Goal: Find contact information: Find contact information

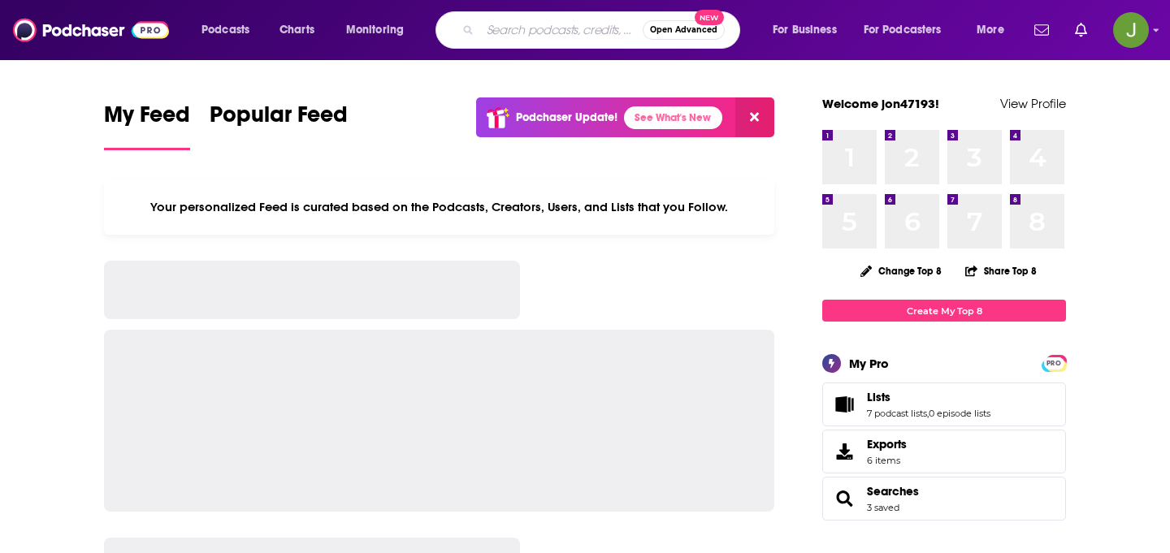
click at [512, 37] on input "Search podcasts, credits, & more..." at bounding box center [561, 30] width 162 height 26
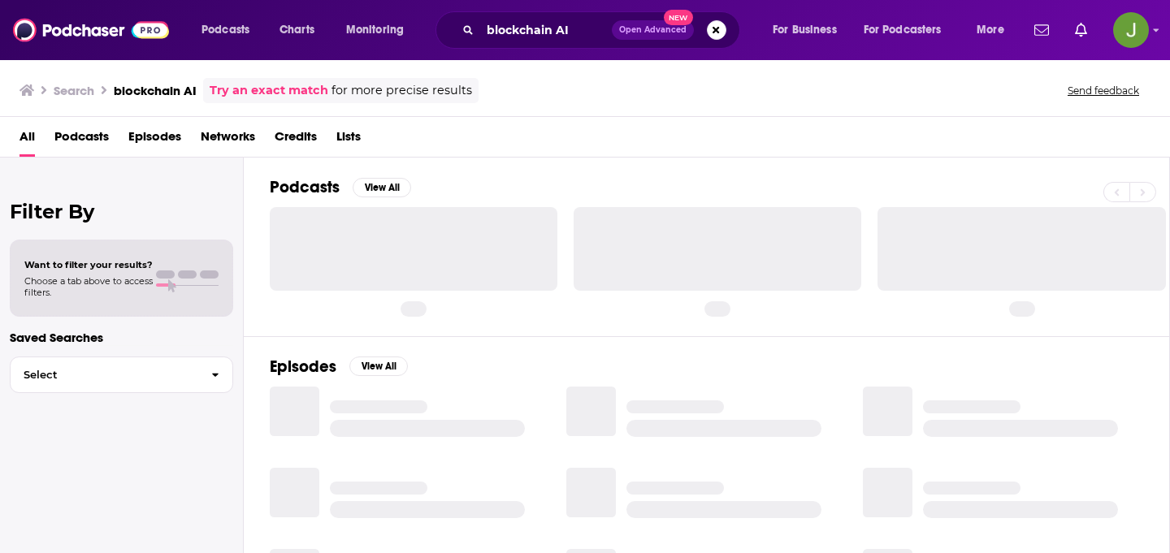
click at [150, 145] on span "Episodes" at bounding box center [154, 139] width 53 height 33
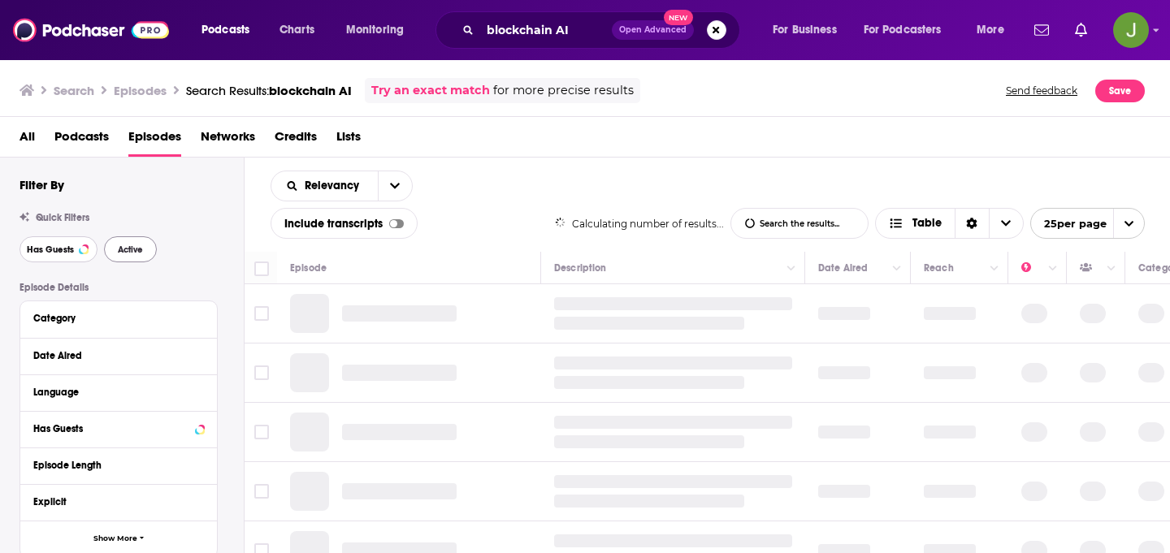
click at [59, 257] on button "Has Guests" at bounding box center [58, 249] width 78 height 26
click at [128, 257] on button "Active" at bounding box center [130, 249] width 53 height 26
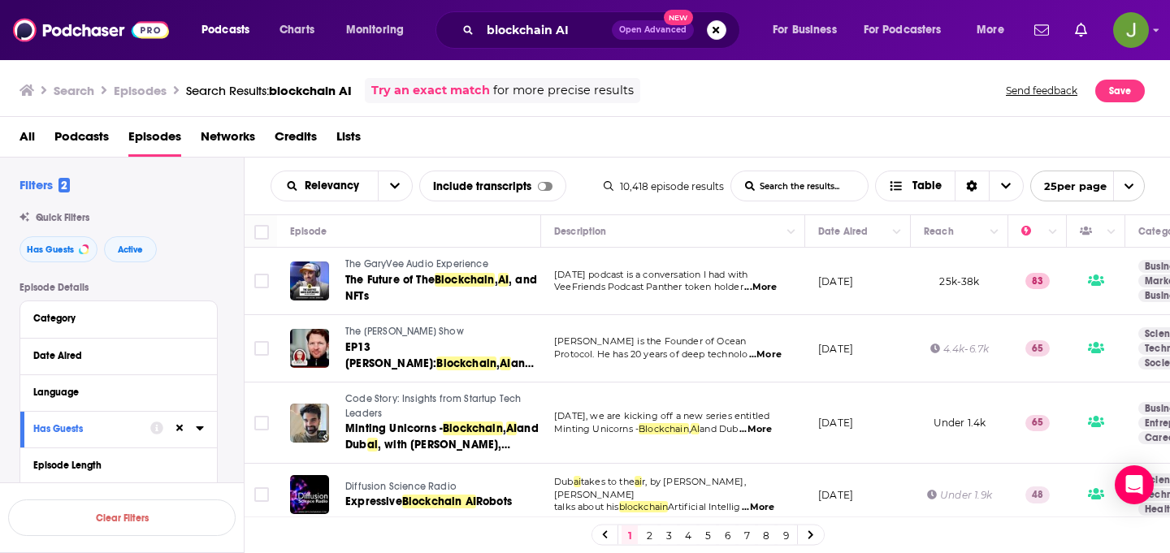
click at [669, 145] on div "All Podcasts Episodes Networks Credits Lists" at bounding box center [588, 139] width 1138 height 33
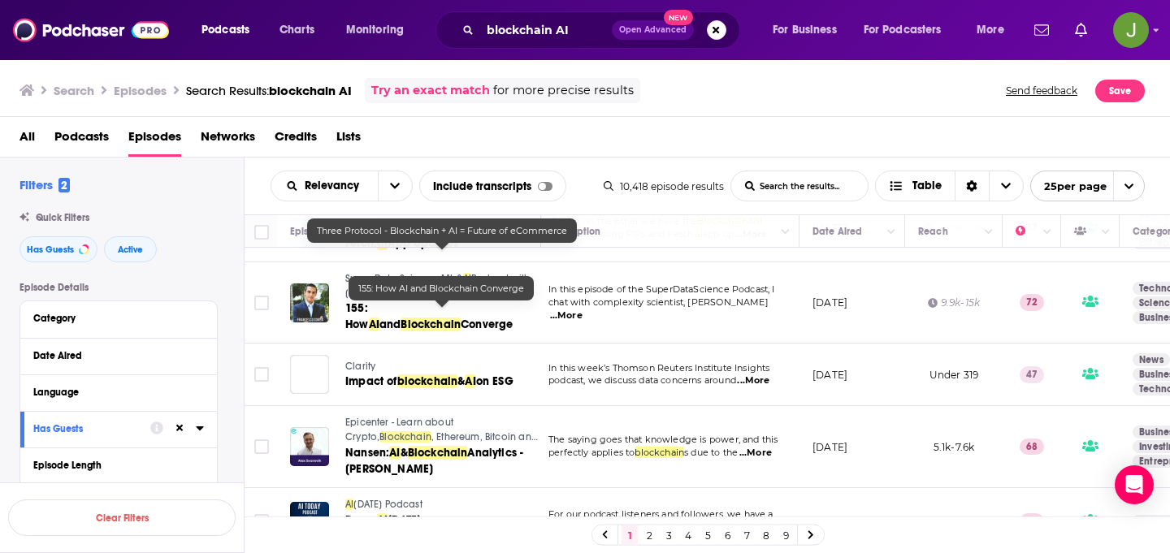
scroll to position [1452, 6]
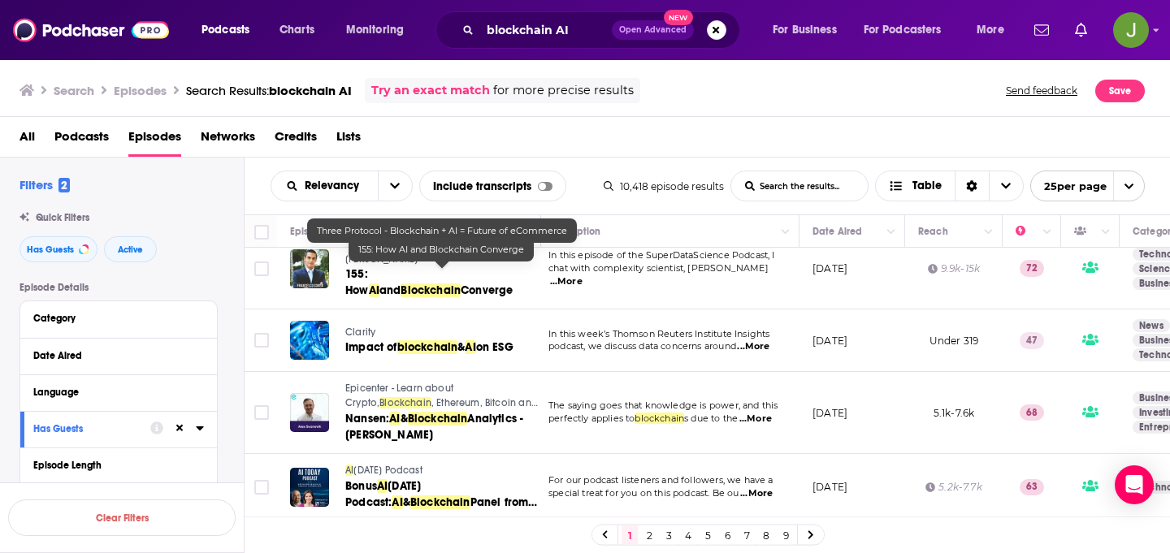
click at [653, 534] on link "2" at bounding box center [649, 535] width 16 height 19
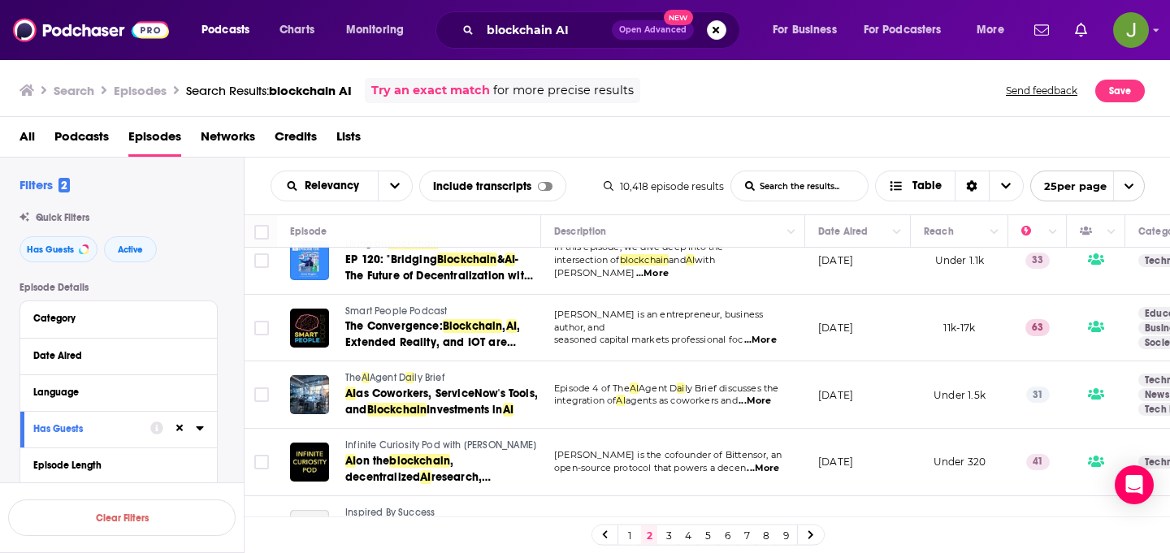
scroll to position [1440, 0]
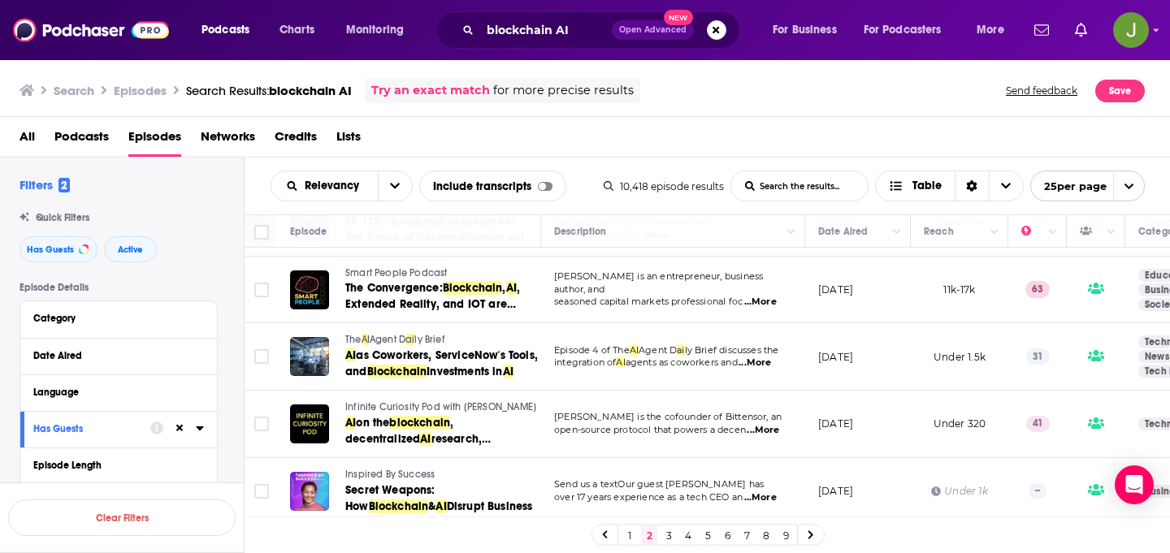
click at [666, 539] on link "3" at bounding box center [668, 535] width 16 height 19
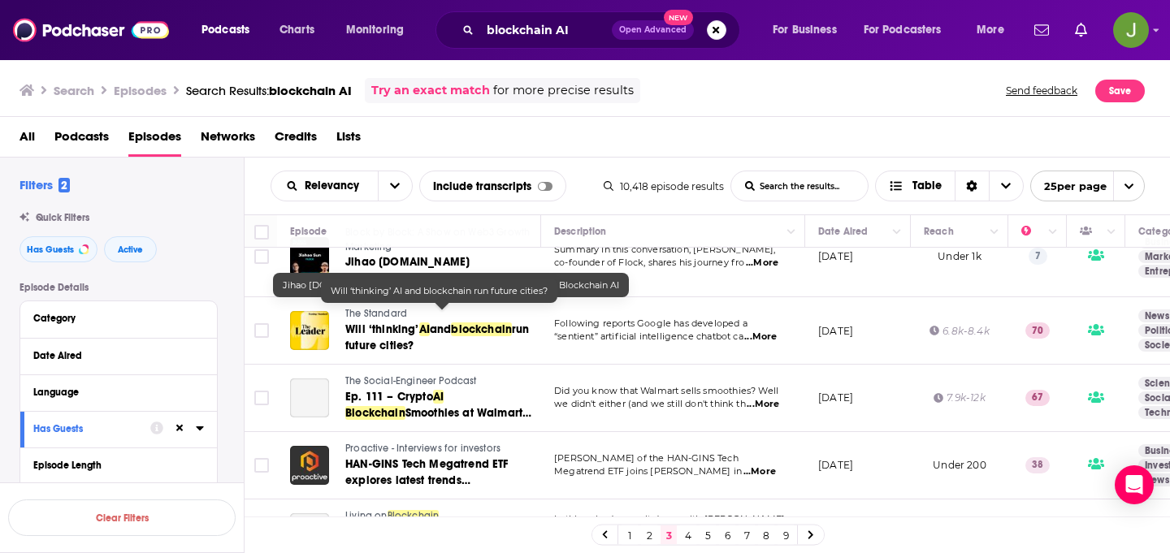
scroll to position [1483, 0]
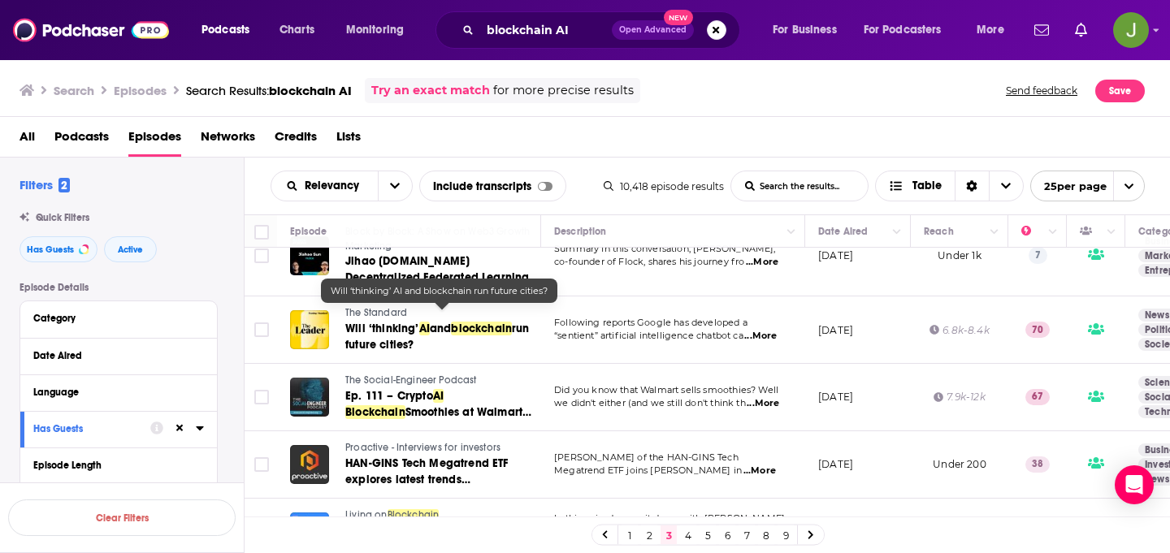
click at [548, 50] on div "Podcasts Charts Monitoring blockchain AI Open Advanced New For Business For Pod…" at bounding box center [585, 30] width 1170 height 60
click at [548, 35] on input "blockchain AI" at bounding box center [546, 30] width 132 height 26
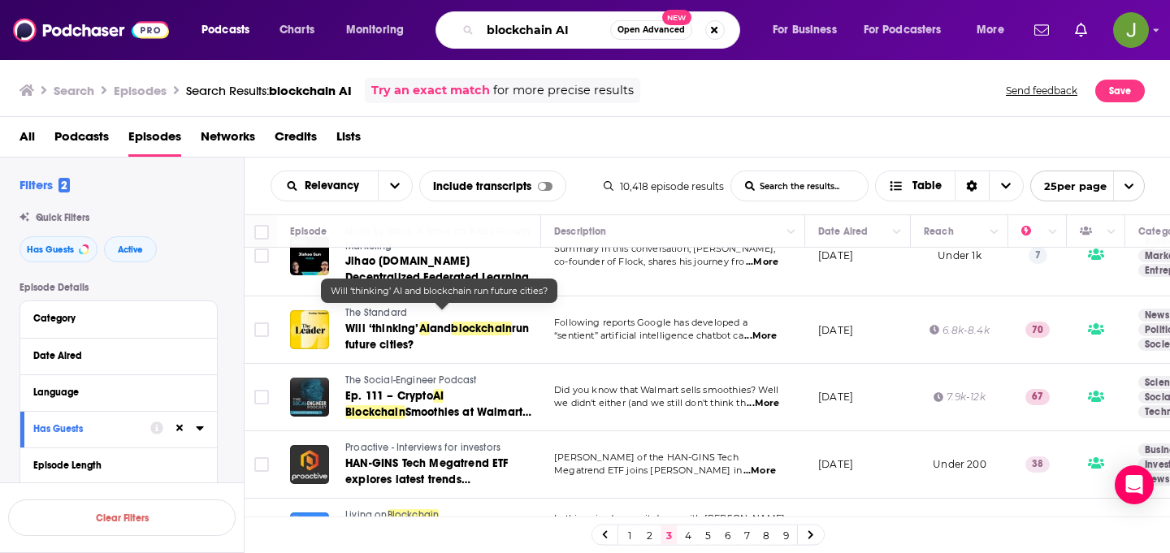
click at [548, 35] on input "blockchain AI" at bounding box center [545, 30] width 130 height 26
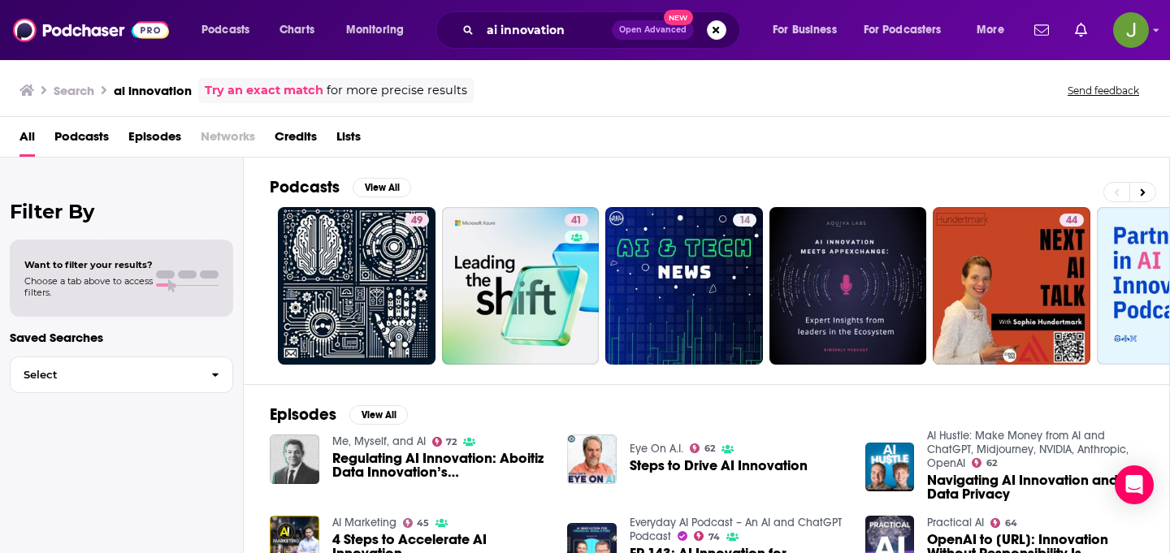
click at [89, 144] on span "Podcasts" at bounding box center [81, 139] width 54 height 33
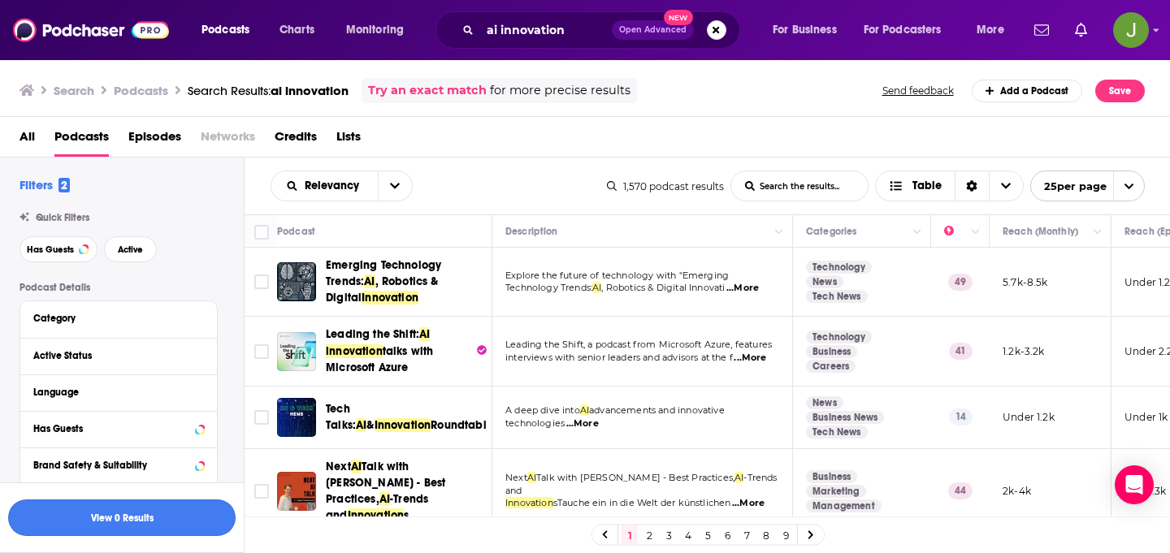
click at [127, 515] on button "View 0 Results" at bounding box center [121, 518] width 227 height 37
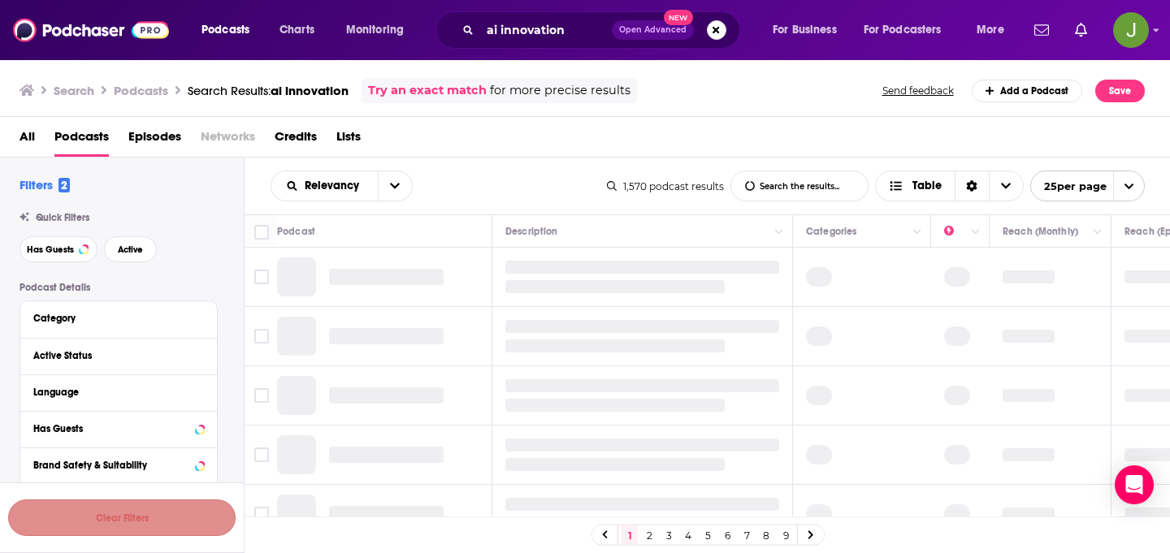
click at [127, 515] on button "Clear Filters" at bounding box center [121, 518] width 227 height 37
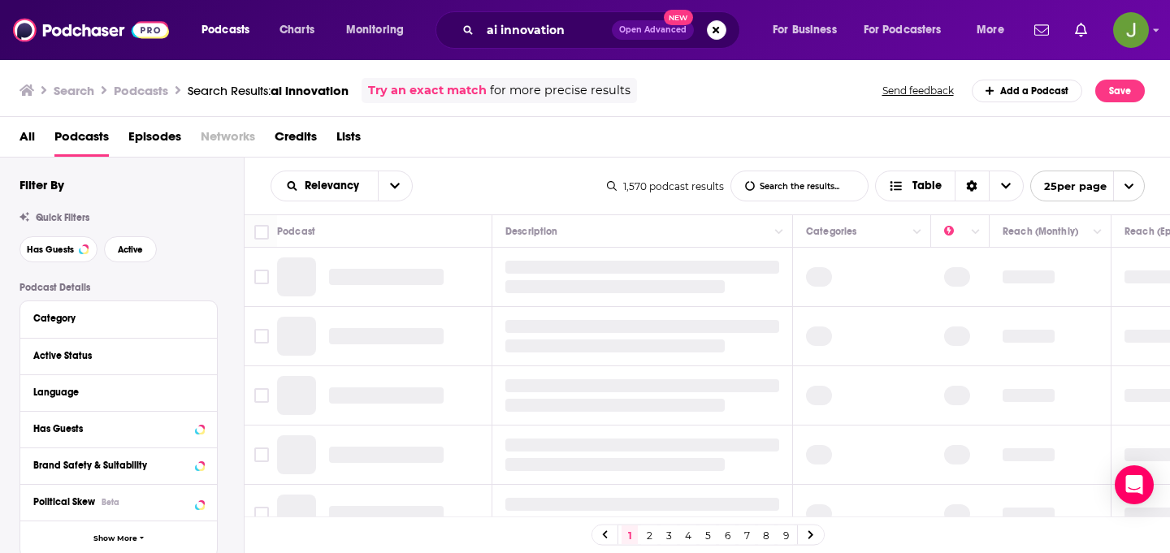
click at [57, 264] on div "Filter By Quick Filters Has Guests Active Podcast Details Category Active Statu…" at bounding box center [131, 531] width 224 height 708
click at [57, 253] on span "Has Guests" at bounding box center [50, 249] width 47 height 9
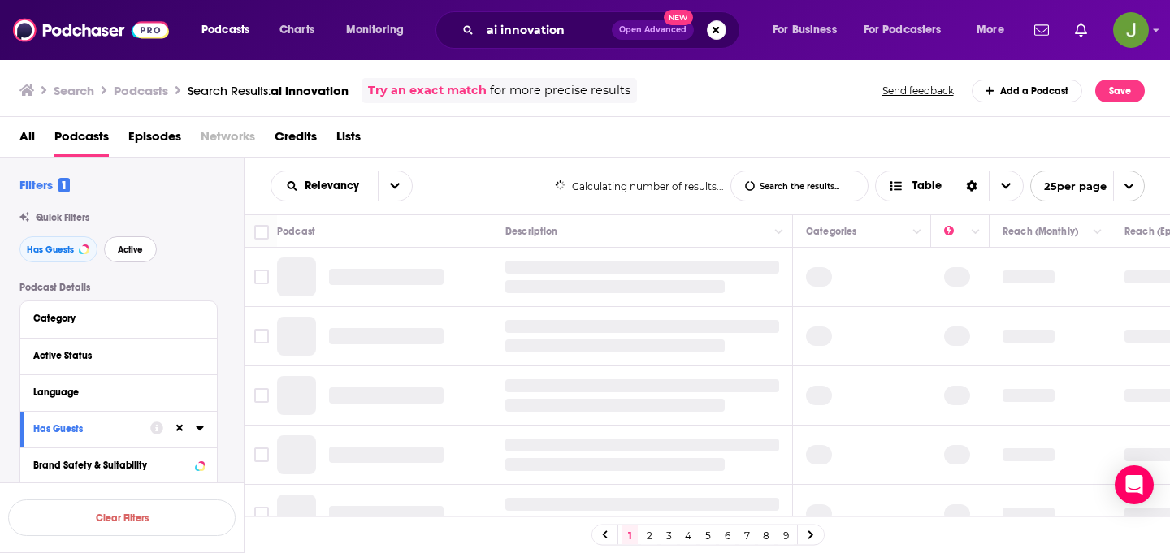
click at [136, 253] on span "Active" at bounding box center [130, 249] width 25 height 9
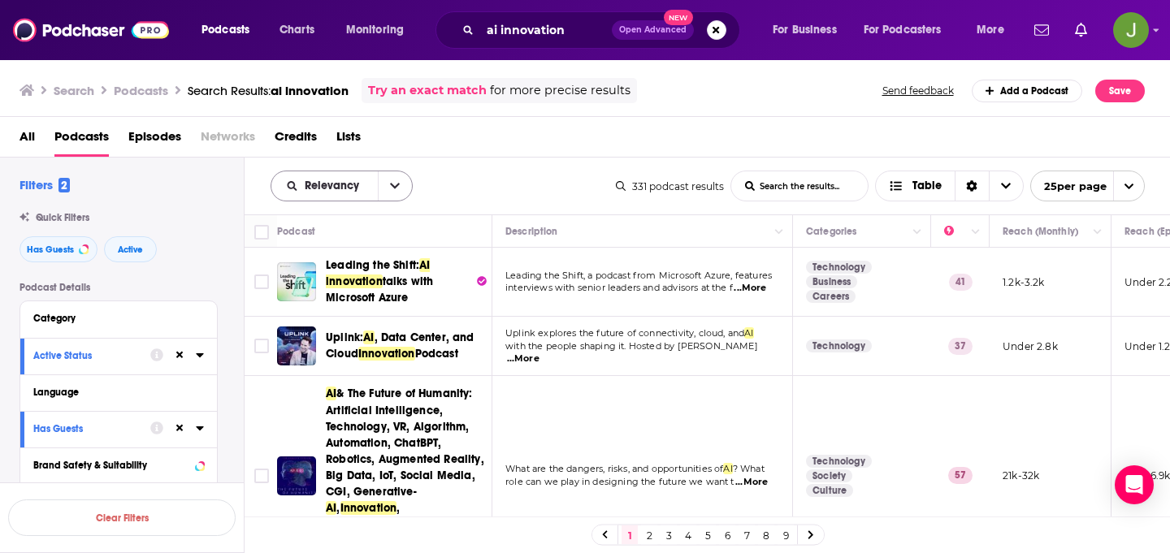
click at [390, 186] on icon "open menu" at bounding box center [395, 185] width 10 height 11
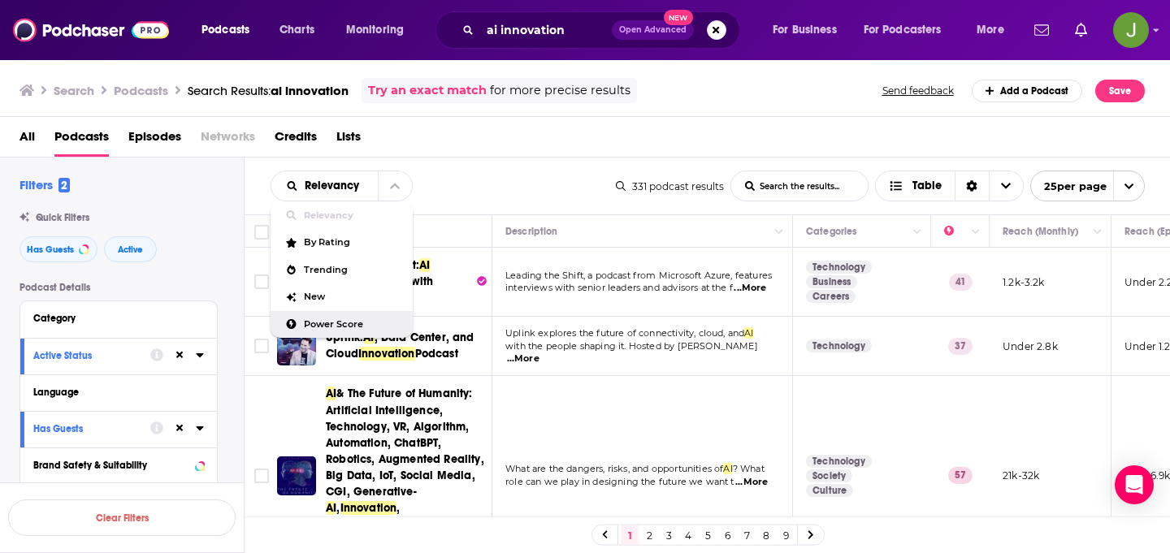
click at [317, 325] on span "Power Score" at bounding box center [352, 324] width 96 height 9
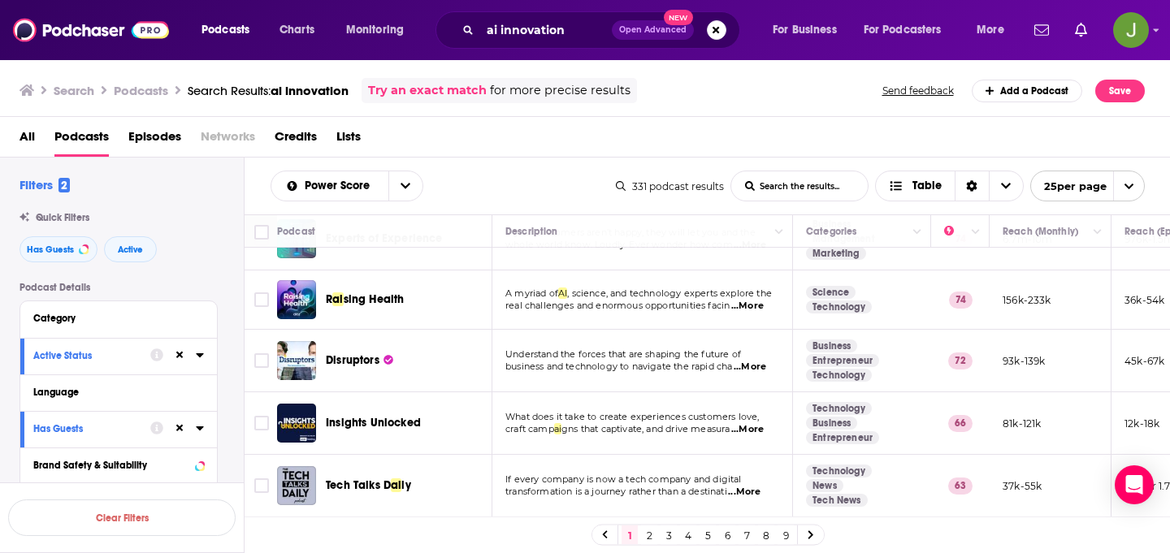
scroll to position [45, 0]
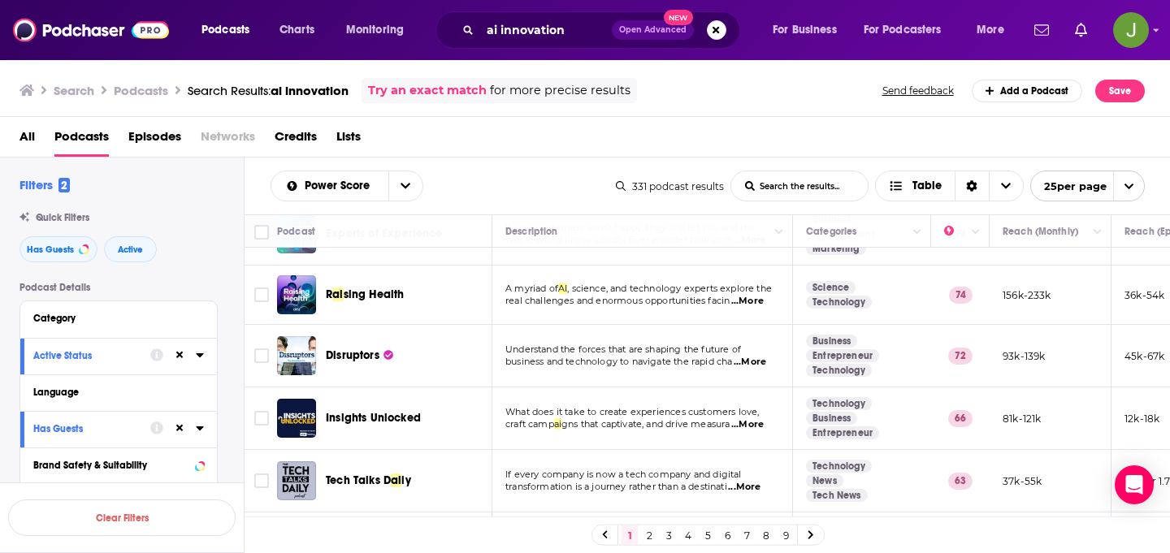
click at [480, 368] on div "Disruptors" at bounding box center [410, 355] width 169 height 39
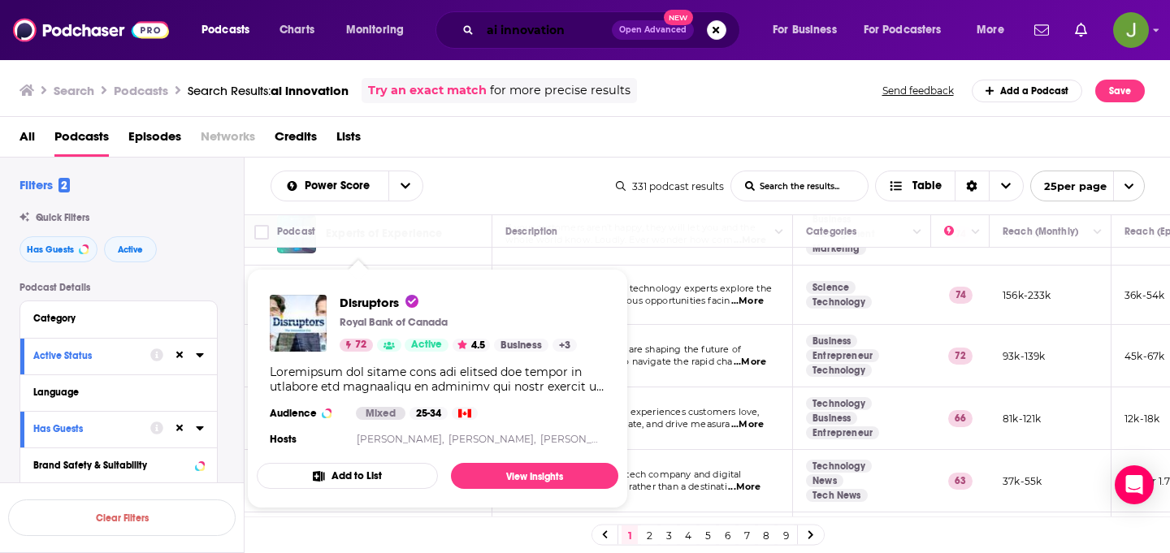
click at [496, 27] on input "ai innovation" at bounding box center [546, 30] width 132 height 26
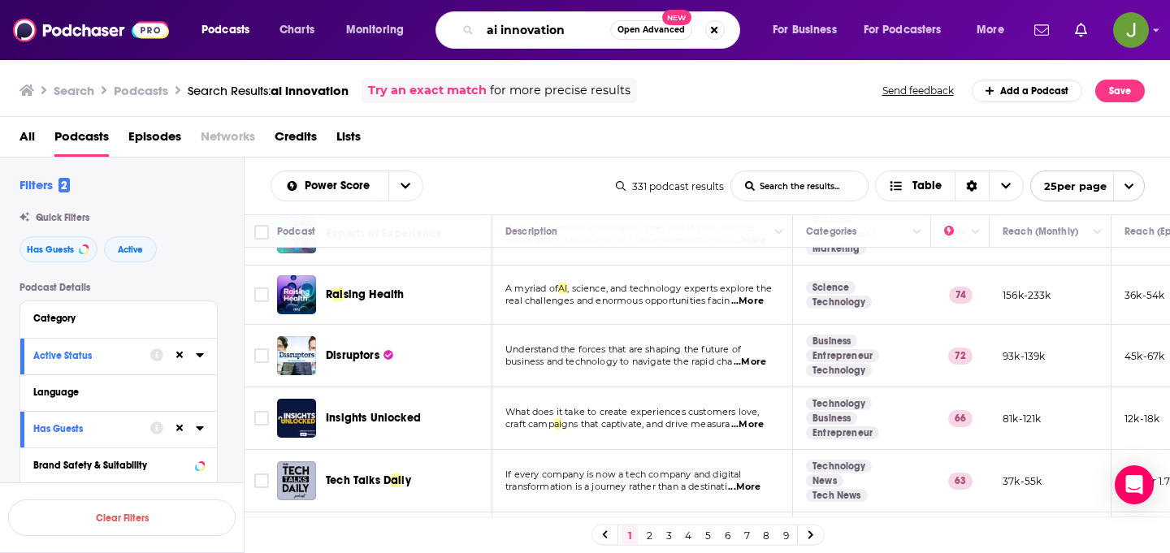
click at [496, 27] on input "ai innovation" at bounding box center [545, 30] width 130 height 26
type input "emerging technology"
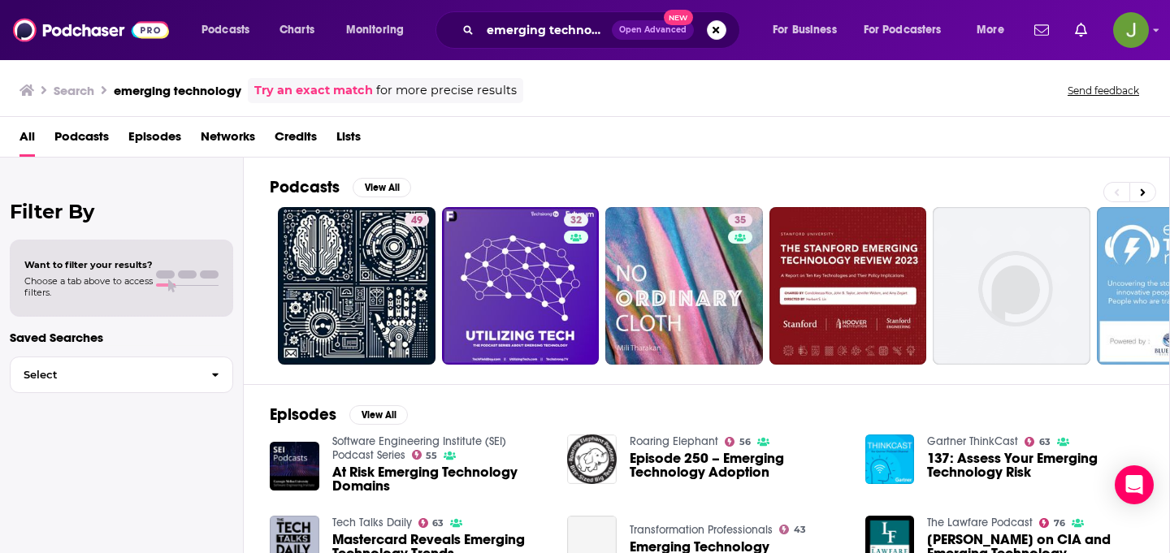
click at [71, 143] on span "Podcasts" at bounding box center [81, 139] width 54 height 33
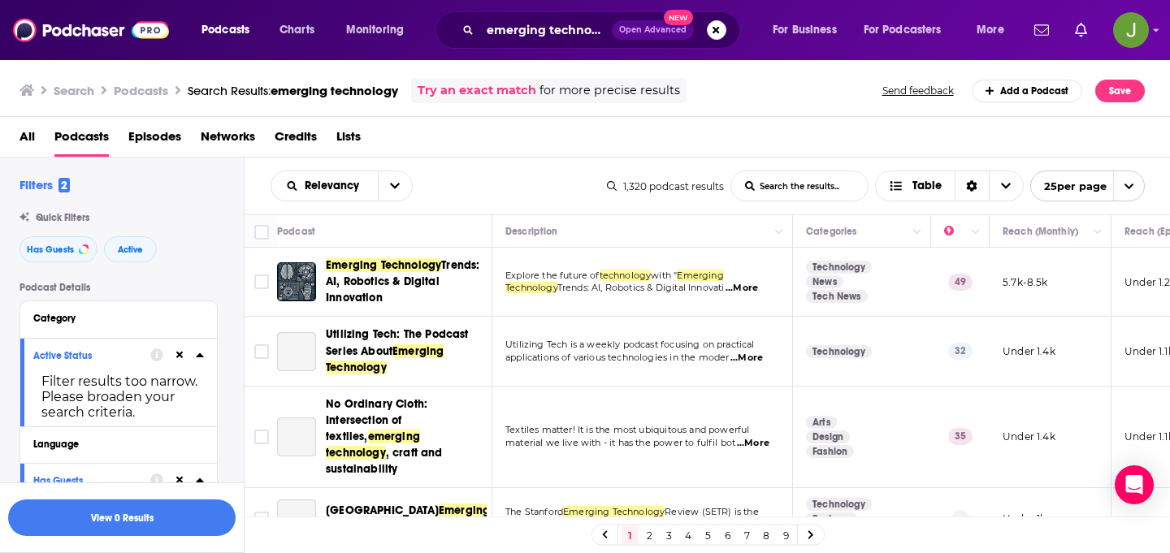
click at [63, 498] on div "View 0 Results" at bounding box center [122, 517] width 244 height 71
click at [59, 515] on button "View 0 Results" at bounding box center [121, 518] width 227 height 37
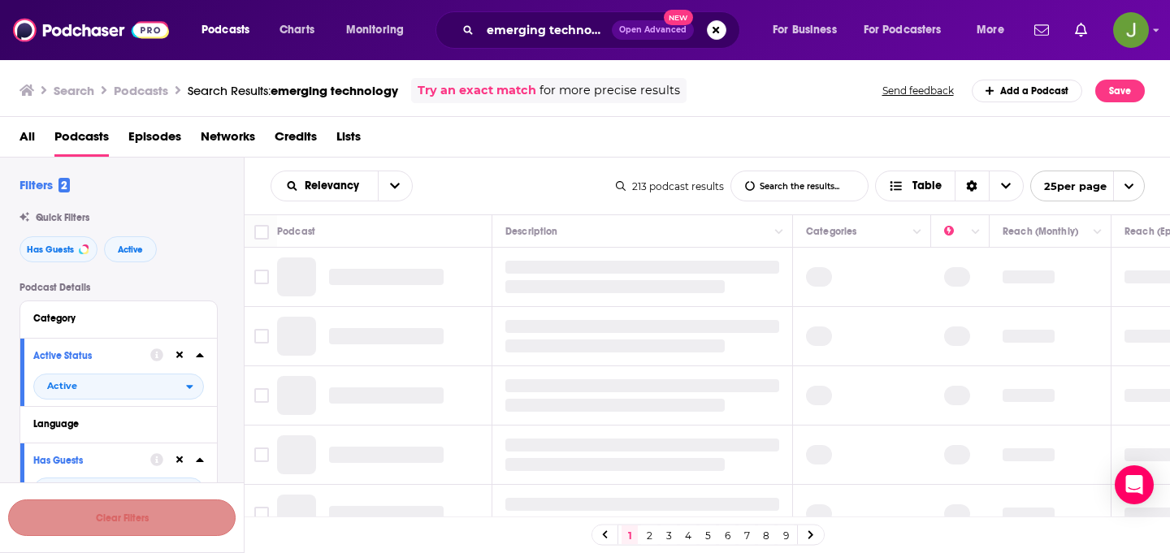
click at [59, 515] on button "Clear Filters" at bounding box center [121, 518] width 227 height 37
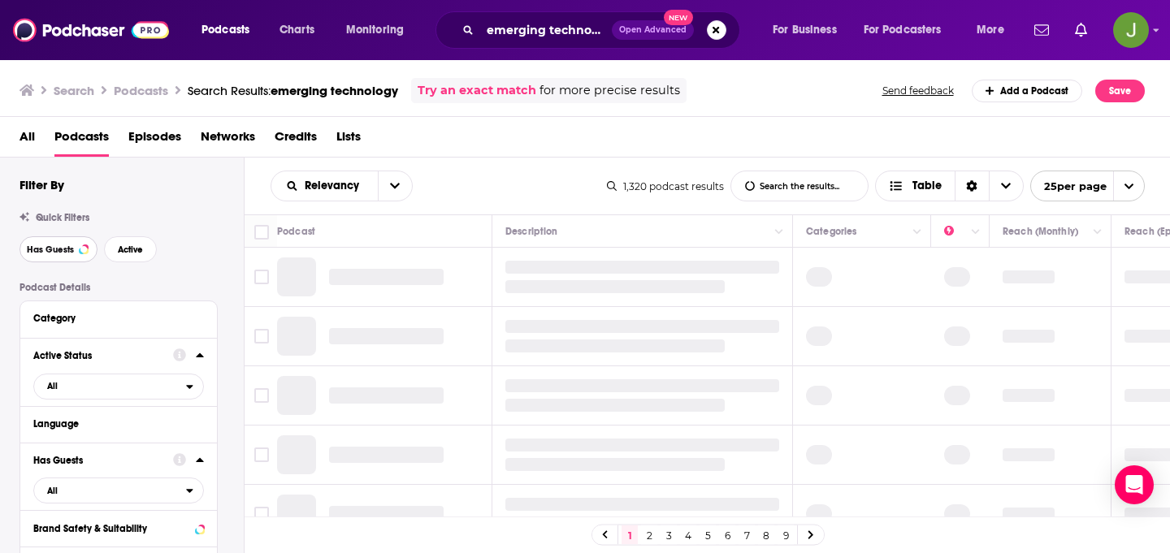
click at [68, 254] on span "Has Guests" at bounding box center [50, 249] width 47 height 9
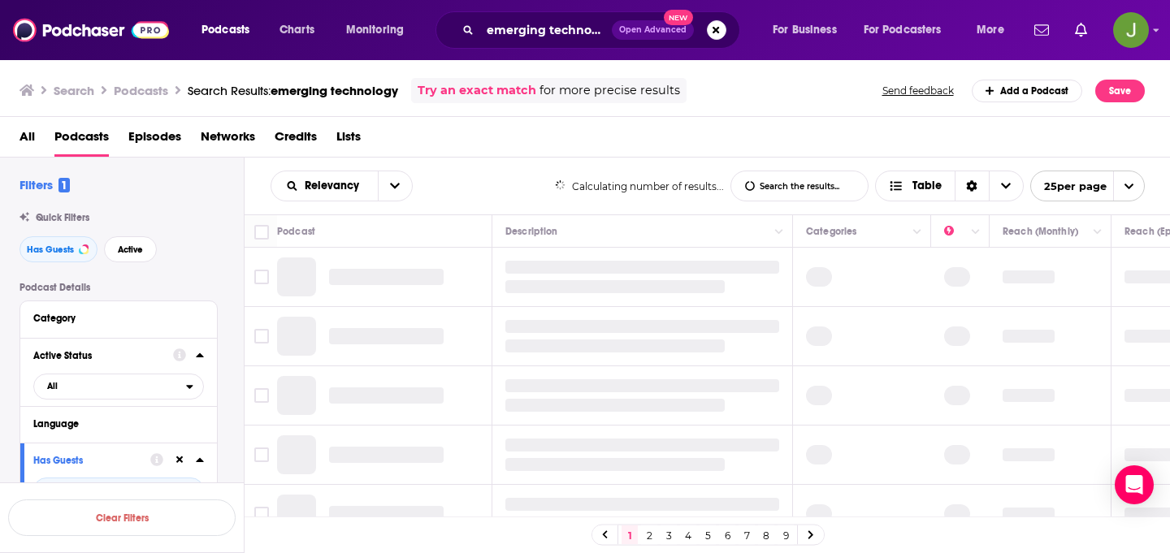
click at [157, 254] on div "Has Guests Active" at bounding box center [131, 249] width 224 height 26
click at [145, 249] on button "Active" at bounding box center [130, 249] width 53 height 26
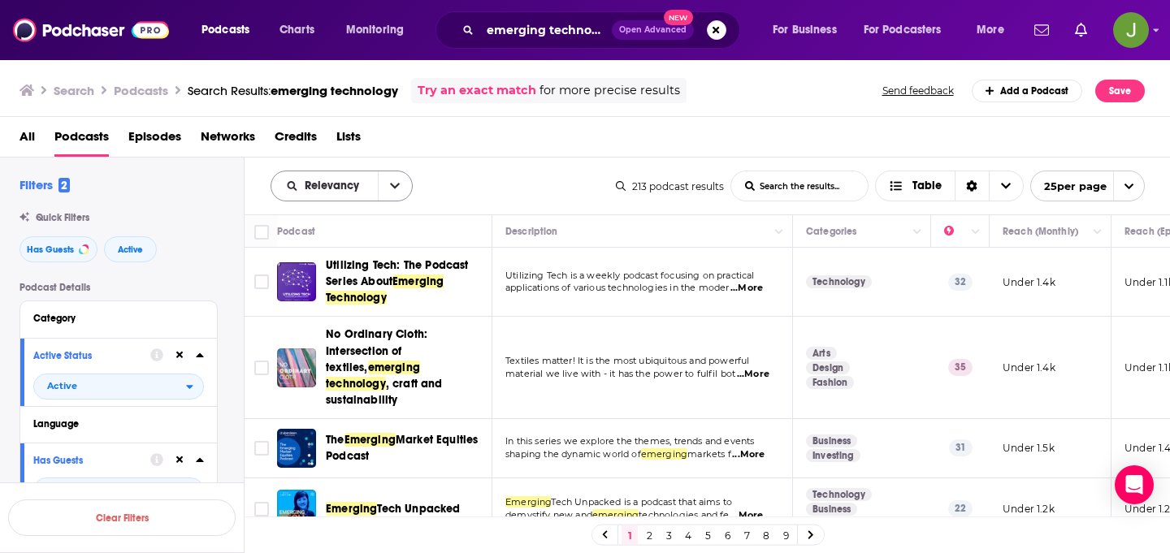
click at [351, 186] on span "Relevancy" at bounding box center [335, 185] width 60 height 11
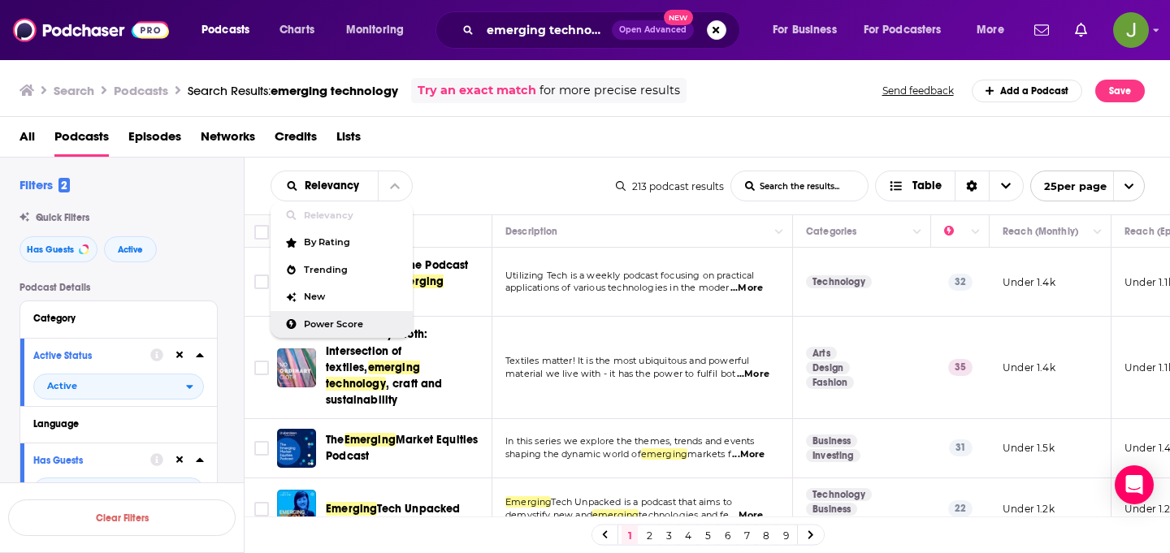
click at [341, 316] on div "Power Score" at bounding box center [341, 325] width 142 height 28
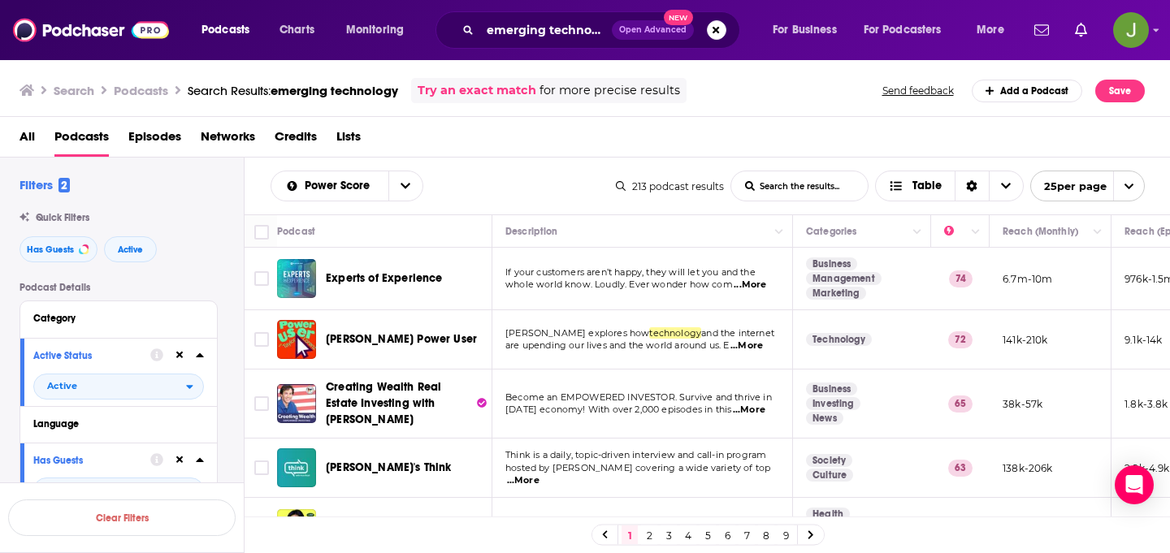
click at [532, 139] on div "All Podcasts Episodes Networks Credits Lists" at bounding box center [588, 139] width 1138 height 33
click at [473, 91] on link "Try an exact match" at bounding box center [477, 90] width 119 height 19
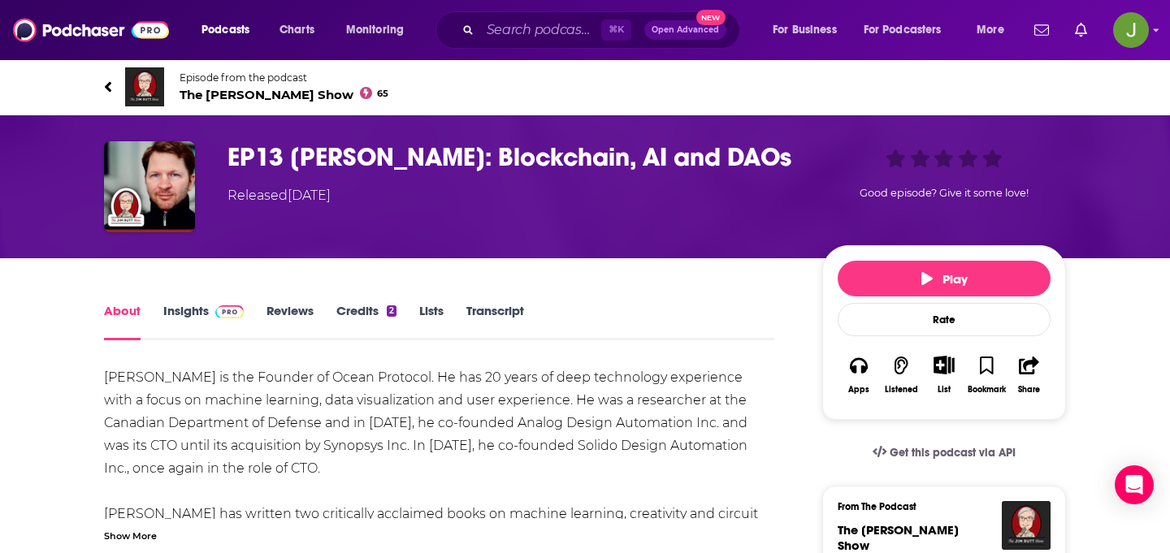
click at [228, 97] on span "The Jim Rutt Show 65" at bounding box center [284, 94] width 209 height 15
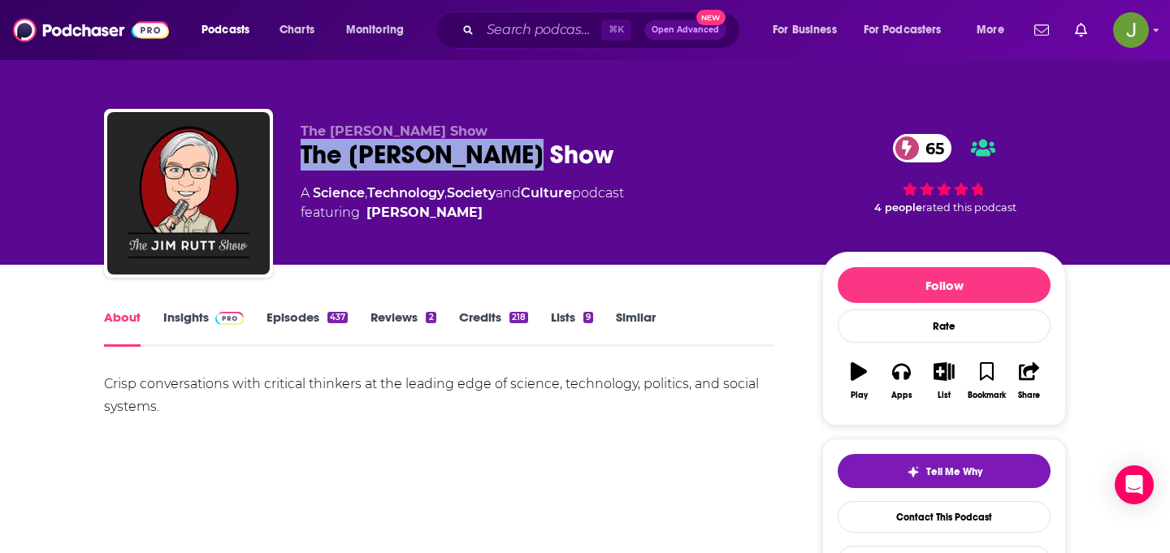
drag, startPoint x: 294, startPoint y: 159, endPoint x: 602, endPoint y: 159, distance: 307.9
click at [602, 159] on div "The Jim Rutt Show The Jim Rutt Show 65 A Science , Technology , Society and Cul…" at bounding box center [585, 196] width 962 height 175
copy h1 "The Jim Rutt Show"
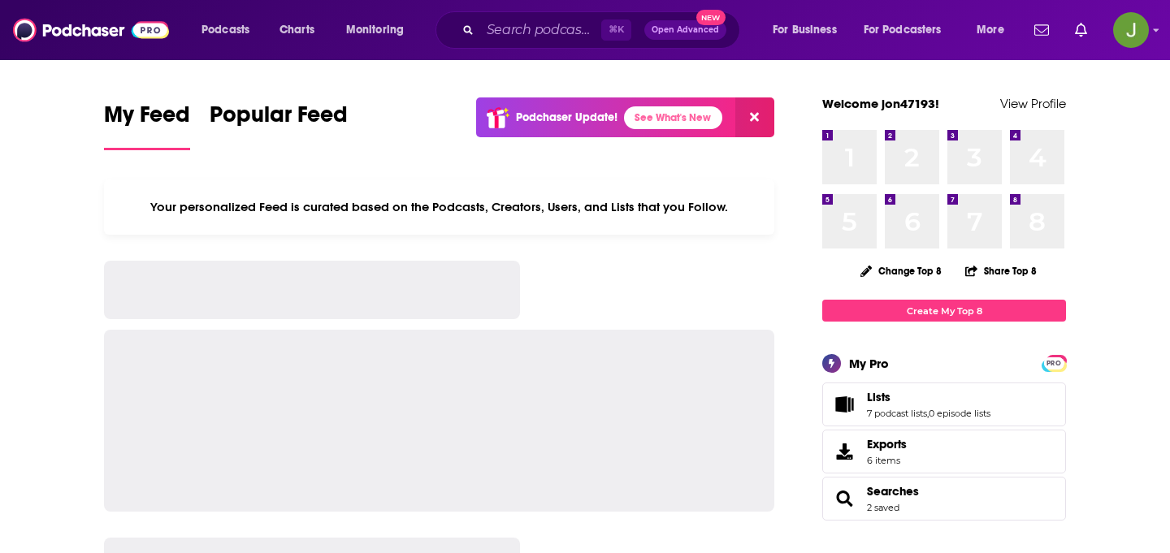
click at [478, 41] on div "⌘ K Open Advanced New" at bounding box center [587, 29] width 305 height 37
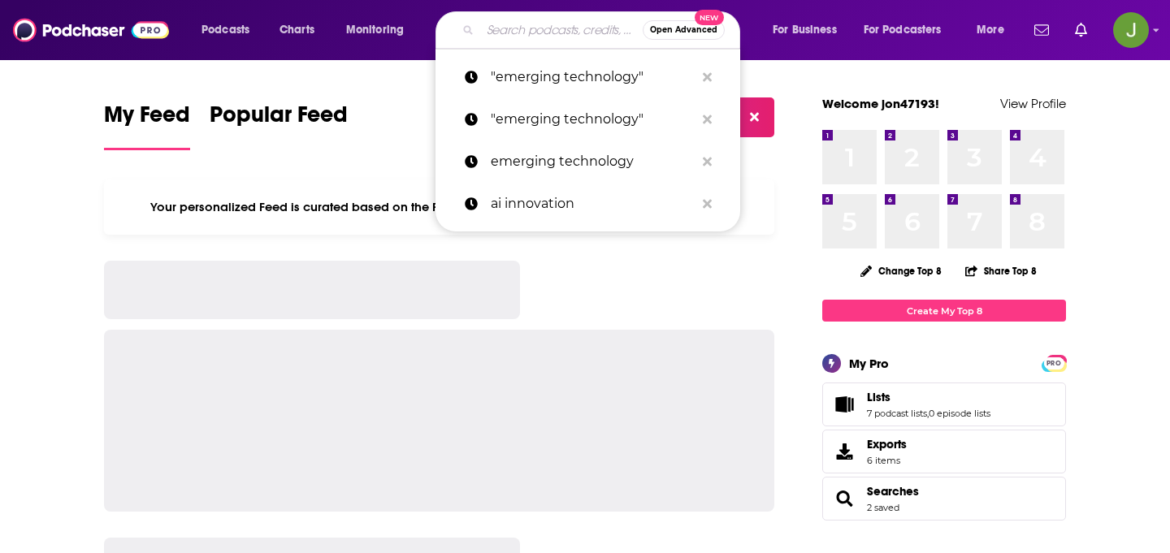
click at [489, 37] on input "Search podcasts, credits, & more..." at bounding box center [561, 30] width 162 height 26
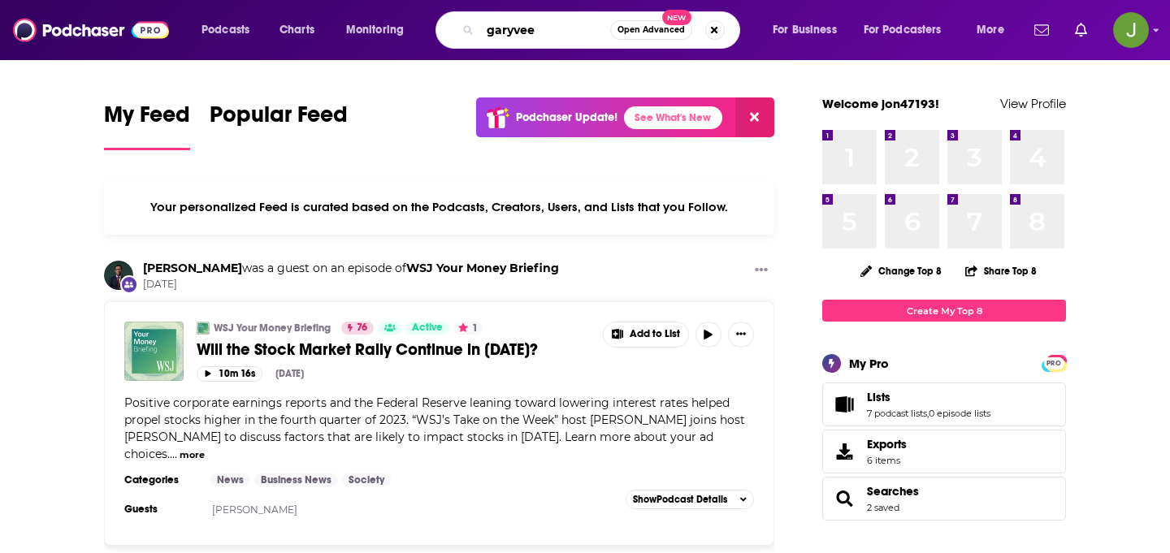
type input "garyvee"
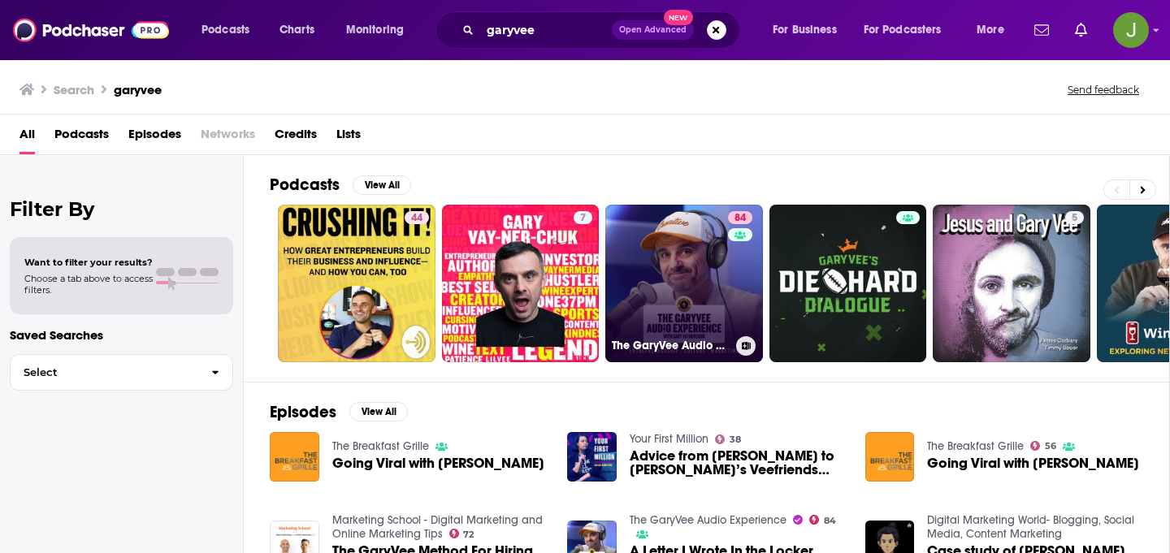
click at [716, 244] on link "84 The GaryVee Audio Experience" at bounding box center [684, 284] width 158 height 158
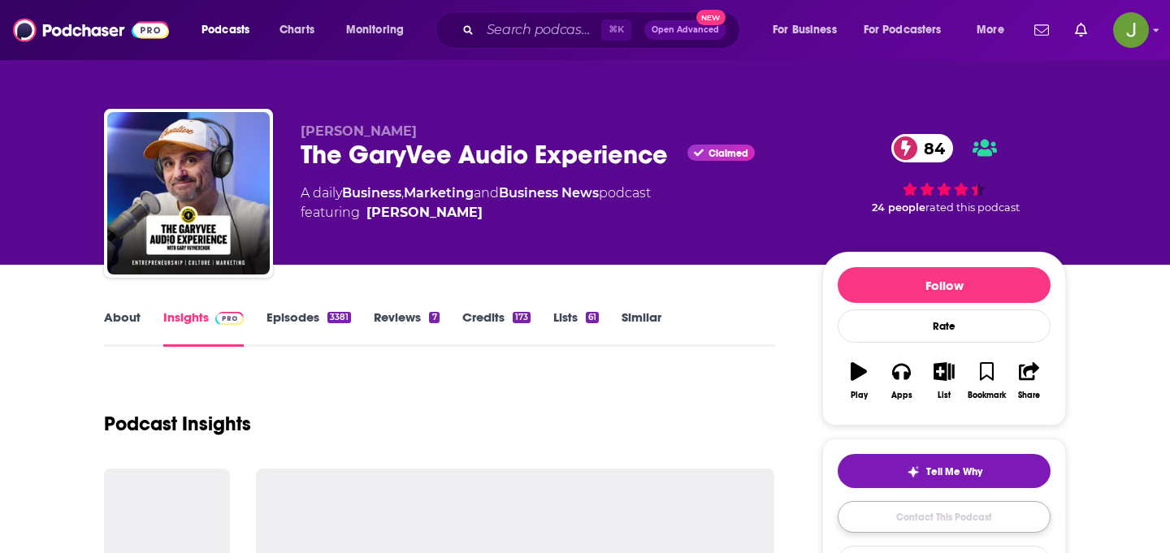
click at [932, 507] on link "Contact This Podcast" at bounding box center [943, 517] width 213 height 32
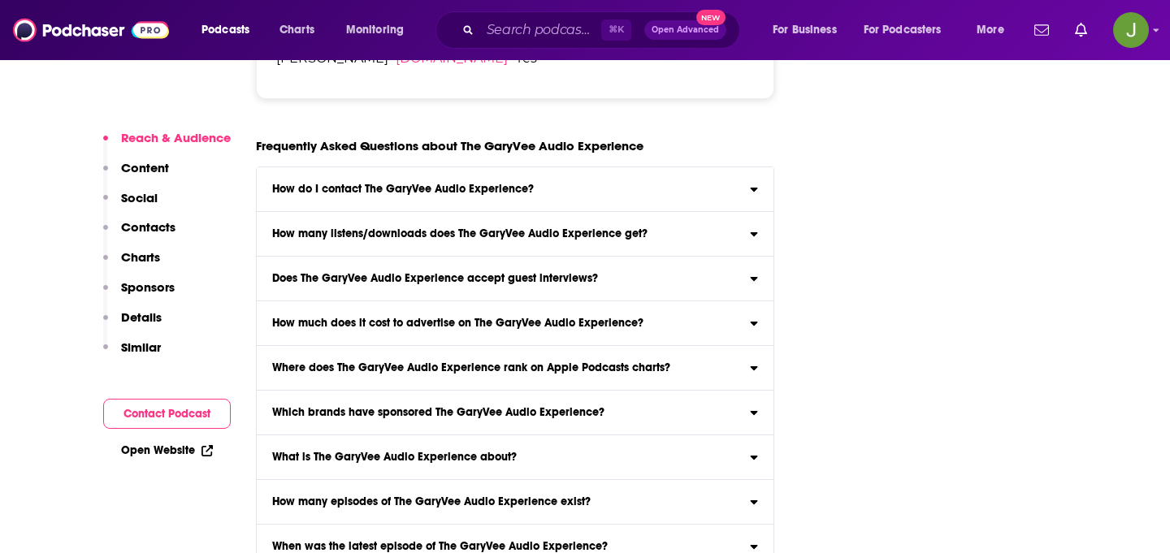
scroll to position [3105, 0]
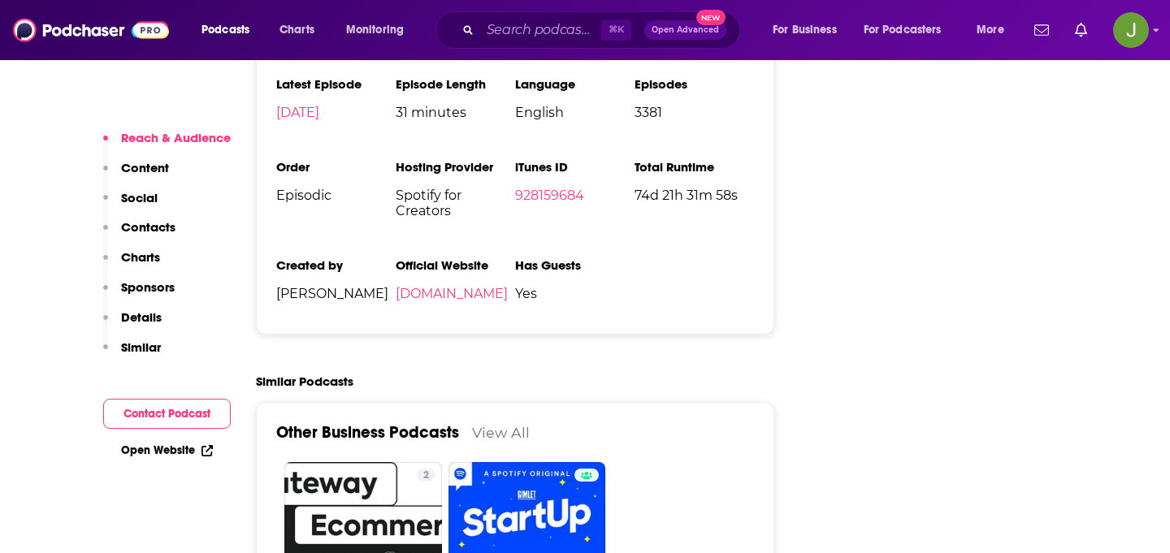
click at [158, 195] on div "Reach & Audience Content Social Contacts Charts Sponsors Details Similar" at bounding box center [167, 249] width 128 height 239
click at [157, 227] on p "Contacts" at bounding box center [148, 226] width 54 height 15
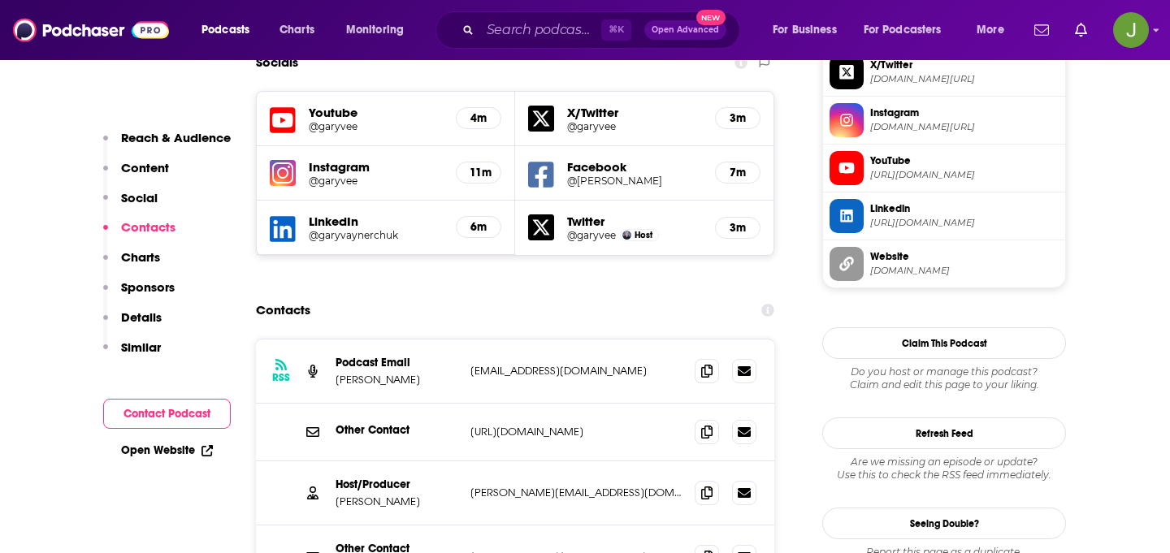
scroll to position [1484, 0]
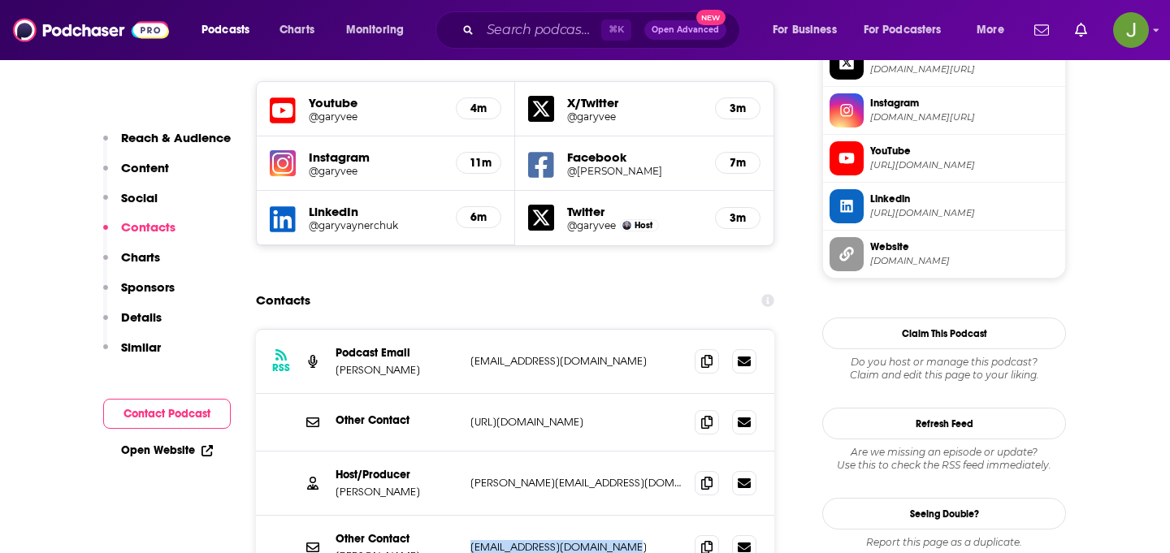
drag, startPoint x: 585, startPoint y: 443, endPoint x: 464, endPoint y: 435, distance: 121.4
click at [464, 516] on div "Other Contact Gary Vaynerchuk gvaynerchuk@vaynermedia.com gvaynerchuk@vaynermed…" at bounding box center [515, 548] width 518 height 64
copy p "gvaynerchuk@vaynermedia.com"
drag, startPoint x: 425, startPoint y: 446, endPoint x: 365, endPoint y: 446, distance: 60.1
click at [365, 549] on p "Gary Vaynerchuk" at bounding box center [396, 556] width 122 height 14
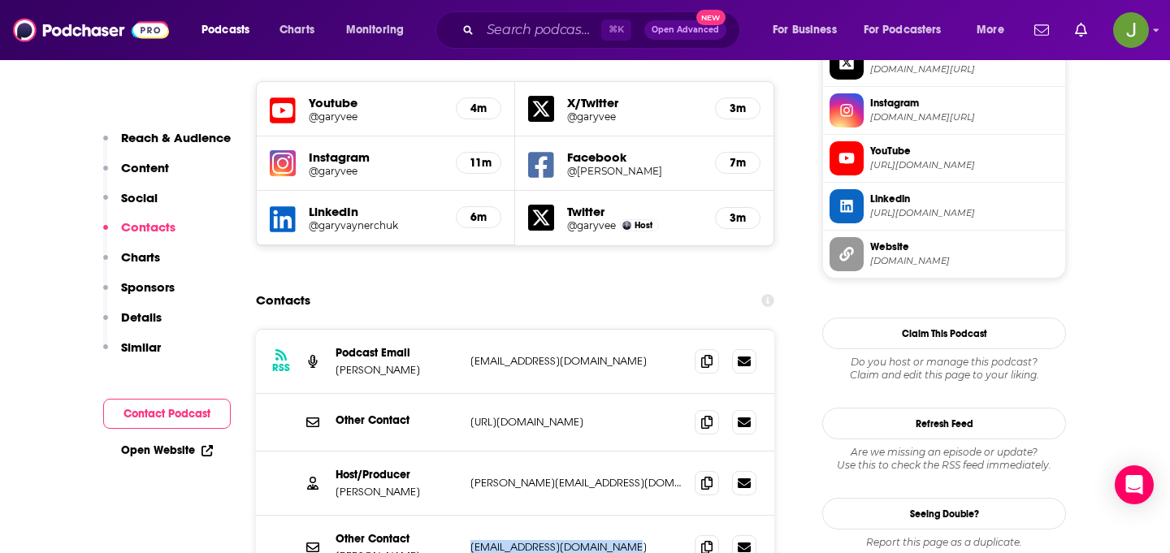
copy p "Vaynerchuk"
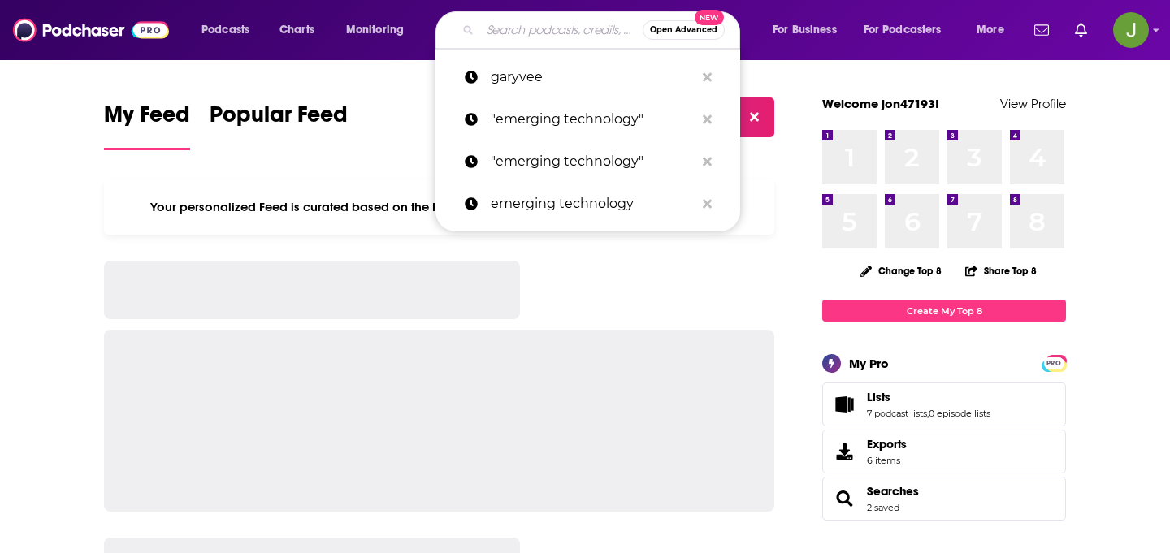
click at [495, 35] on input "Search podcasts, credits, & more..." at bounding box center [561, 30] width 162 height 26
paste input "digital transformation podcast"
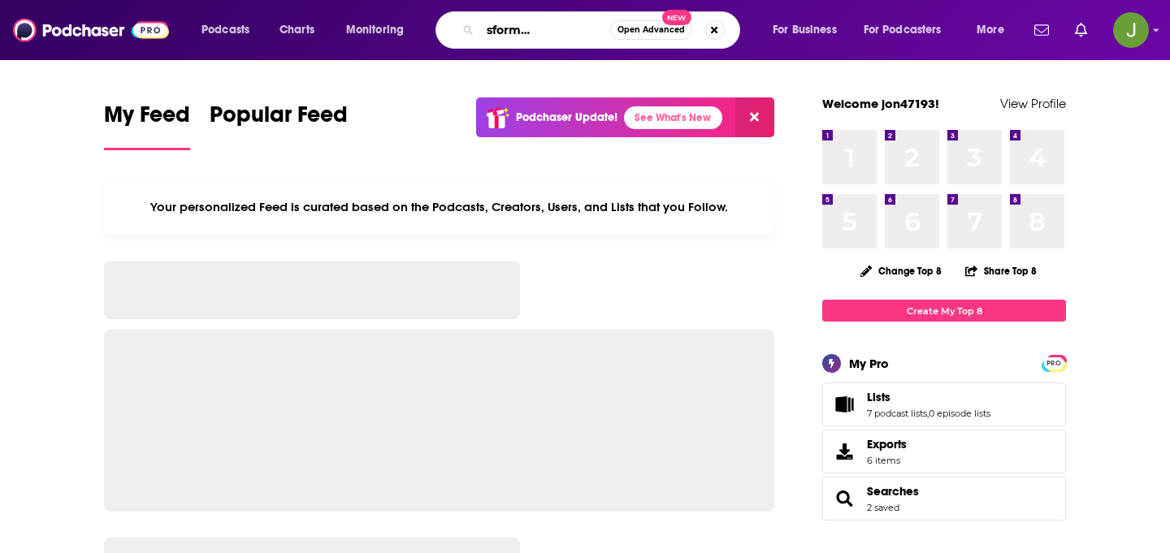
type input "digital transformation podcast"
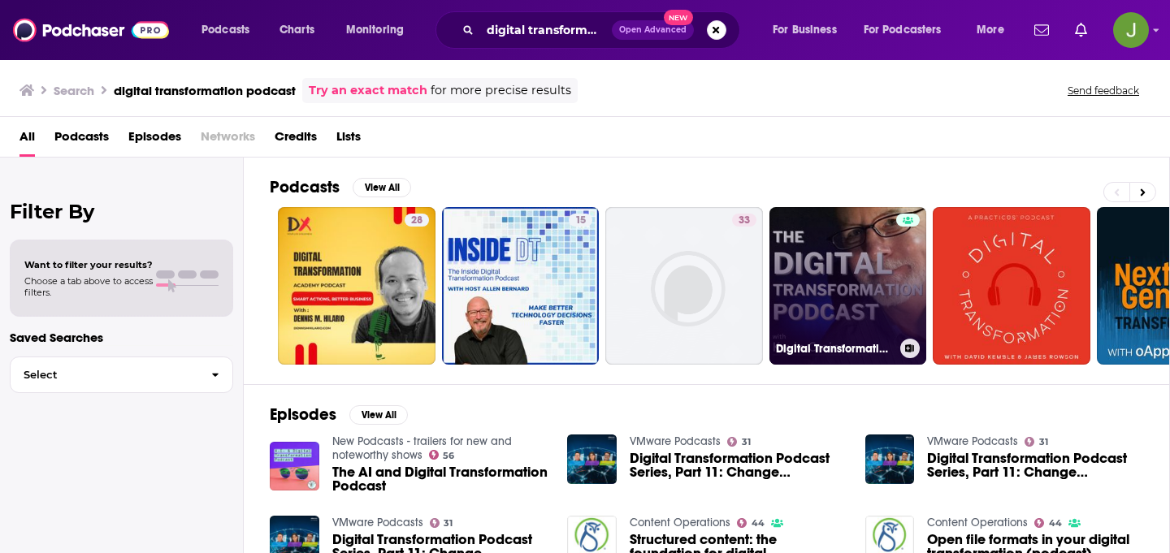
click at [838, 276] on link "Digital Transformation Podcast" at bounding box center [848, 286] width 158 height 158
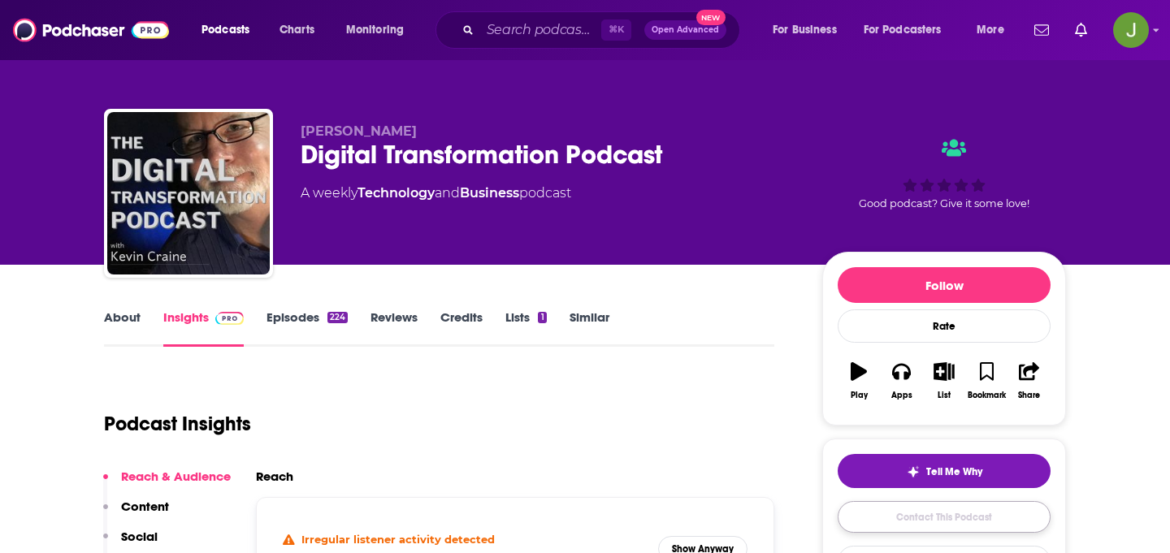
click at [864, 512] on link "Contact This Podcast" at bounding box center [943, 517] width 213 height 32
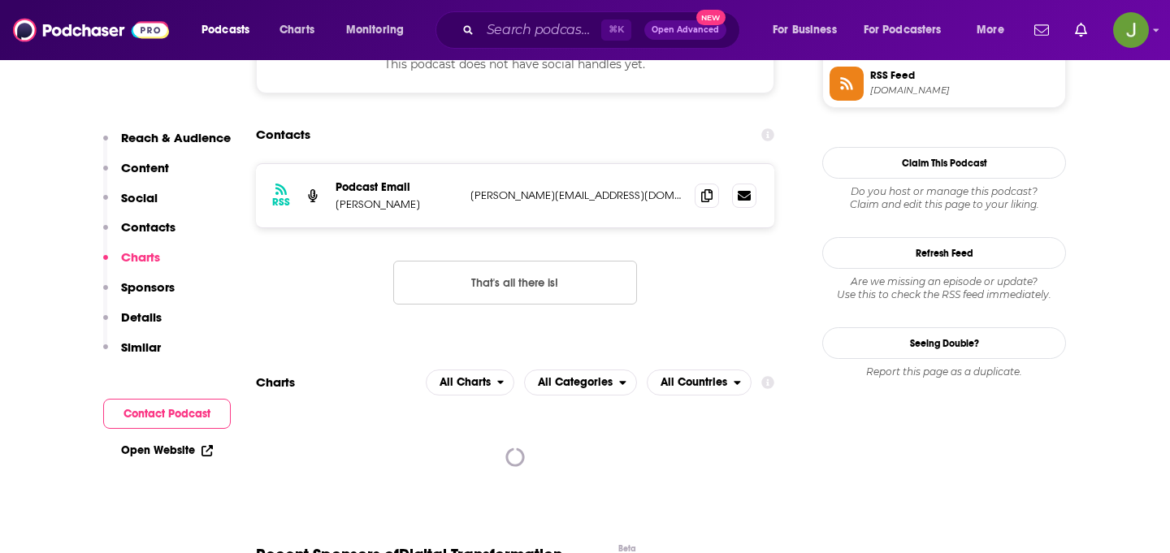
scroll to position [1463, 0]
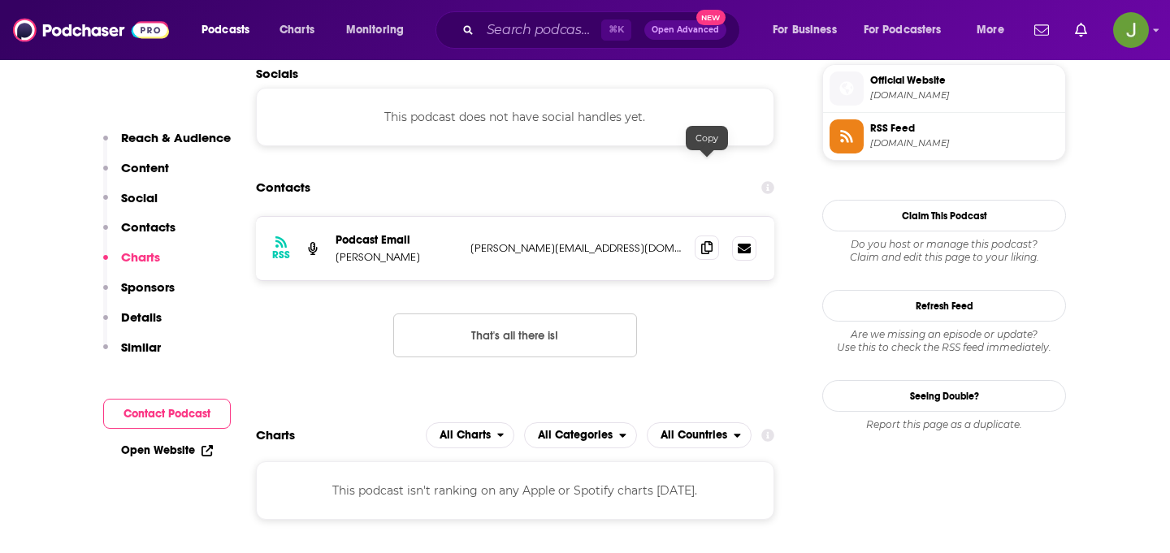
click at [709, 241] on icon at bounding box center [706, 247] width 11 height 13
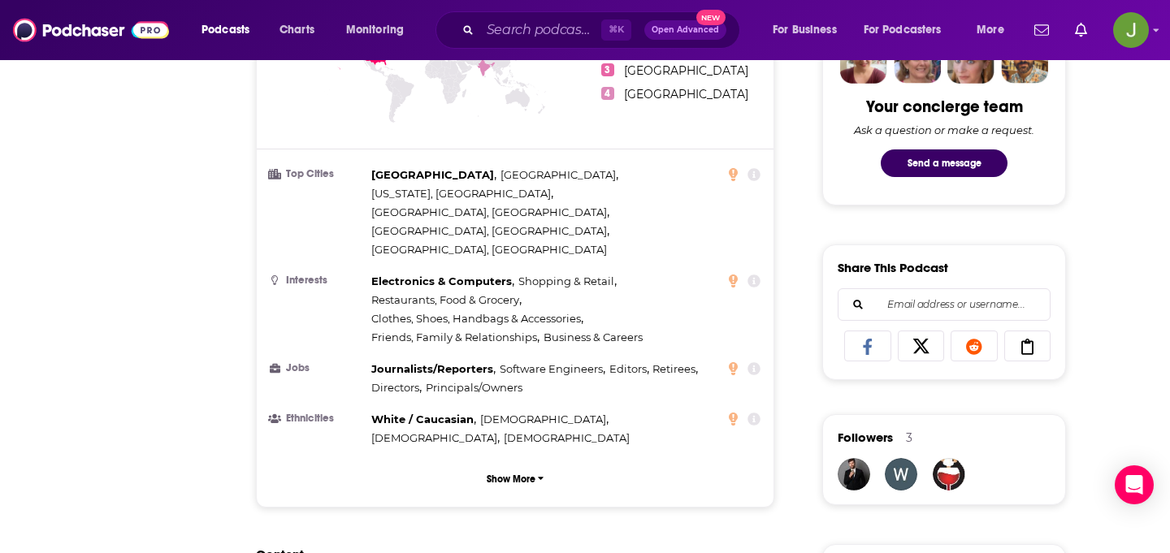
scroll to position [0, 0]
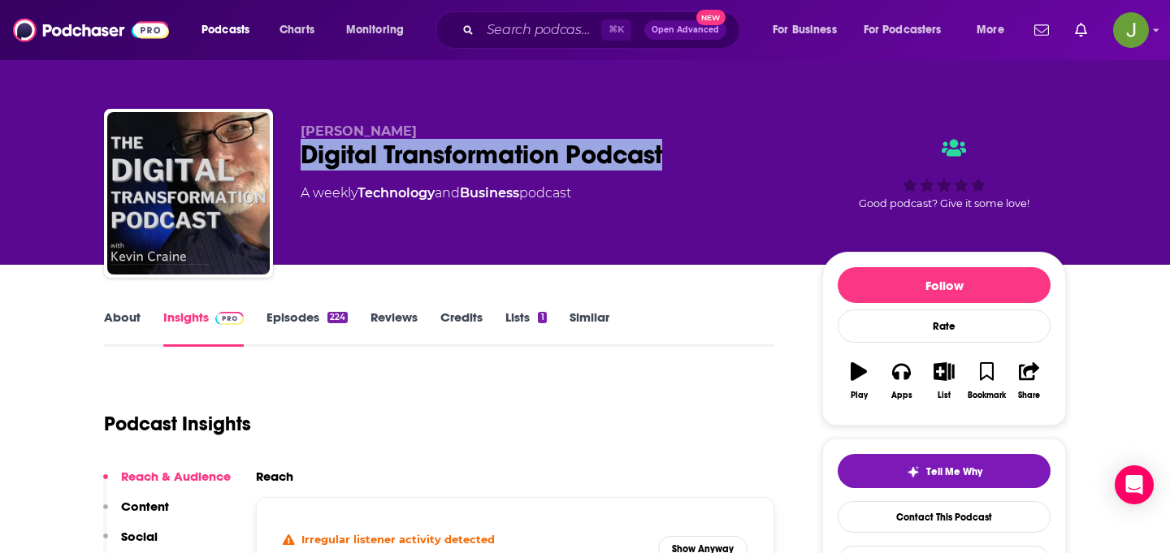
drag, startPoint x: 293, startPoint y: 154, endPoint x: 693, endPoint y: 148, distance: 399.7
click at [693, 148] on div "Kevin Craine Digital Transformation Podcast A weekly Technology and Business po…" at bounding box center [585, 196] width 962 height 175
copy h2 "Digital Transformation Podcast"
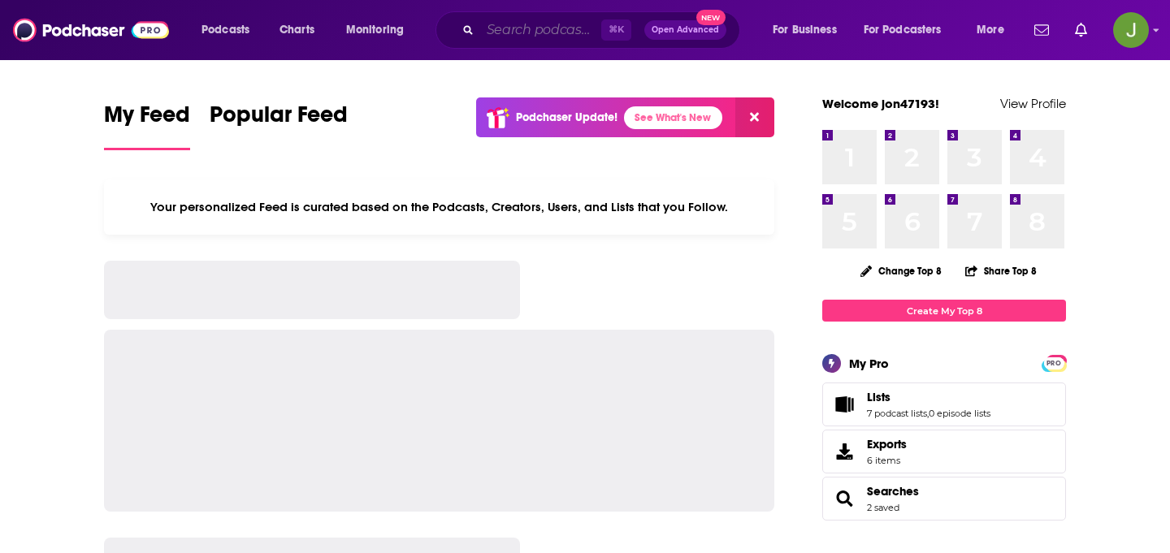
click at [534, 34] on input "Search podcasts, credits, & more..." at bounding box center [540, 30] width 121 height 26
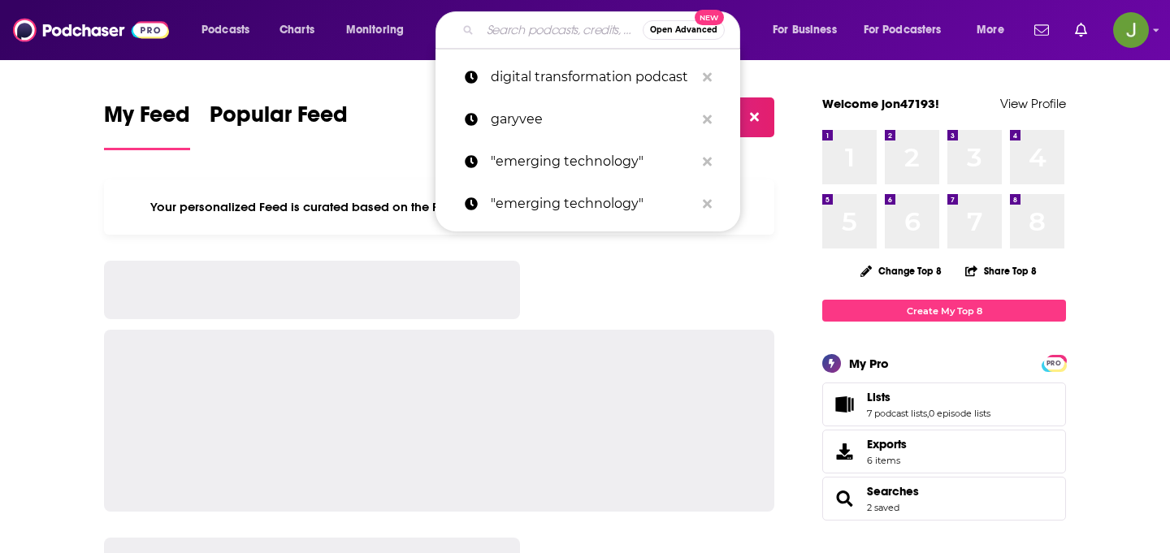
paste input "AI [DATE] Podcast"
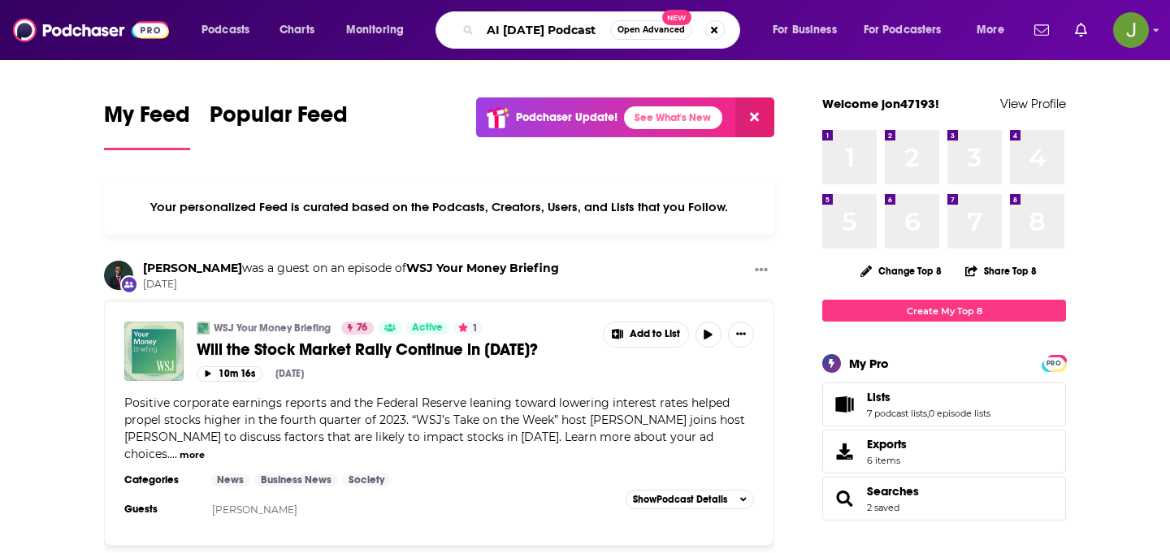
type input "AI [DATE] Podcast"
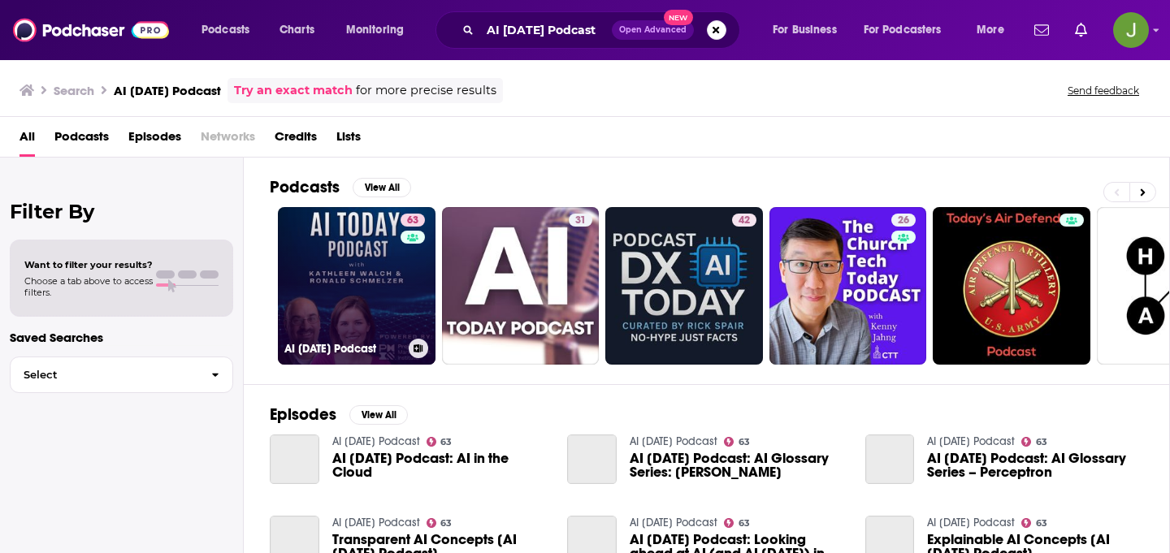
click at [324, 317] on link "63 AI Today Podcast" at bounding box center [357, 286] width 158 height 158
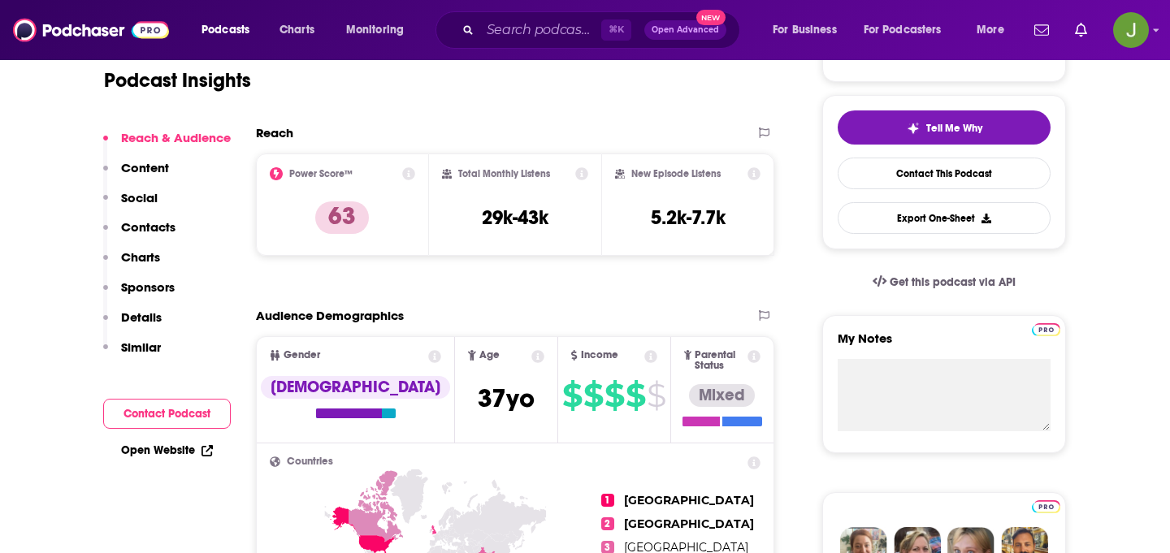
scroll to position [288, 0]
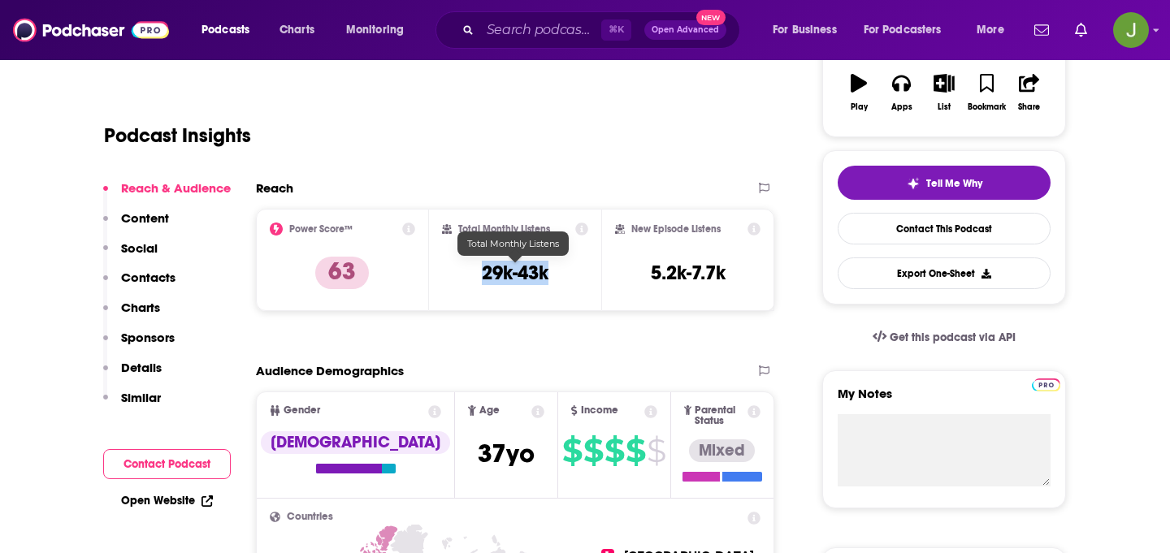
drag, startPoint x: 469, startPoint y: 276, endPoint x: 573, endPoint y: 276, distance: 104.0
click at [573, 276] on div "Total Monthly Listens 29k-43k" at bounding box center [515, 260] width 147 height 75
copy h3 "29k-43k"
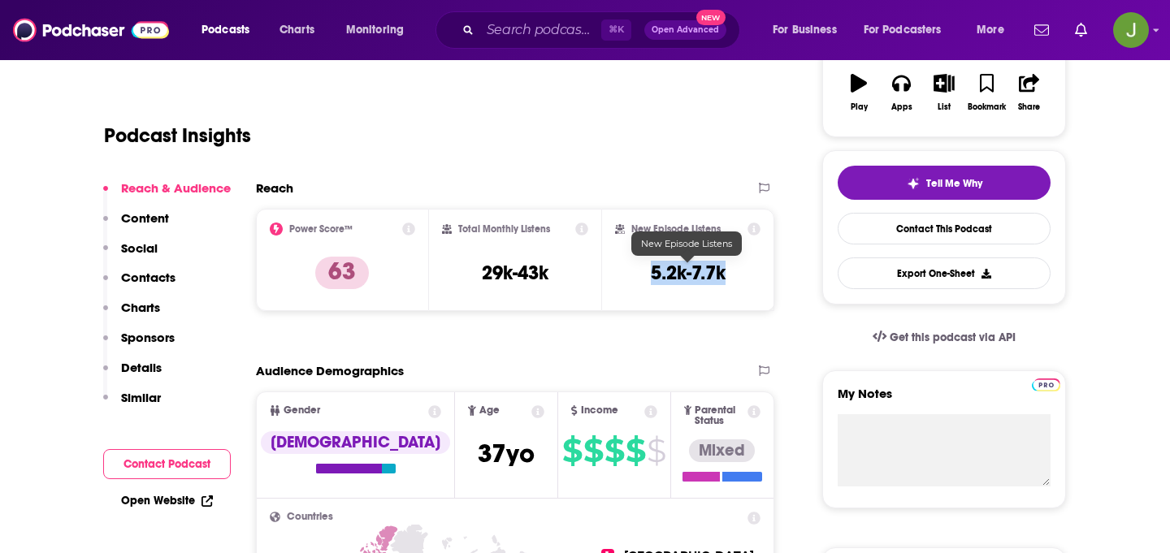
drag, startPoint x: 638, startPoint y: 275, endPoint x: 725, endPoint y: 275, distance: 87.7
click at [725, 275] on div "New Episode Listens 5.2k-7.7k" at bounding box center [687, 260] width 145 height 75
copy h3 "5.2k-7.7k"
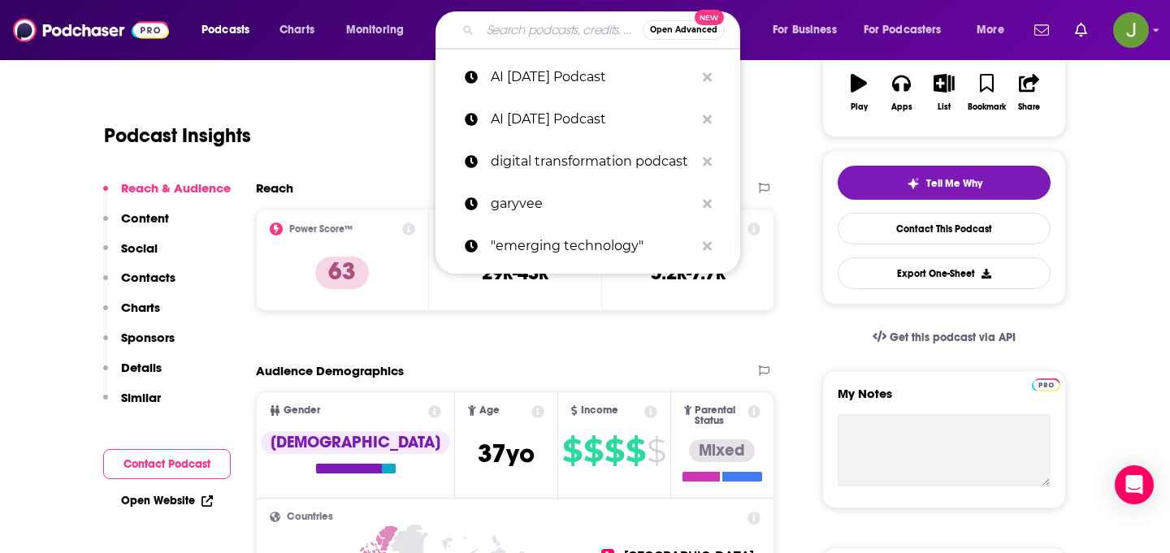
click at [517, 27] on input "Search podcasts, credits, & more..." at bounding box center [561, 30] width 162 height 26
paste input "The [PERSON_NAME] Show"
type input "The [PERSON_NAME] Show"
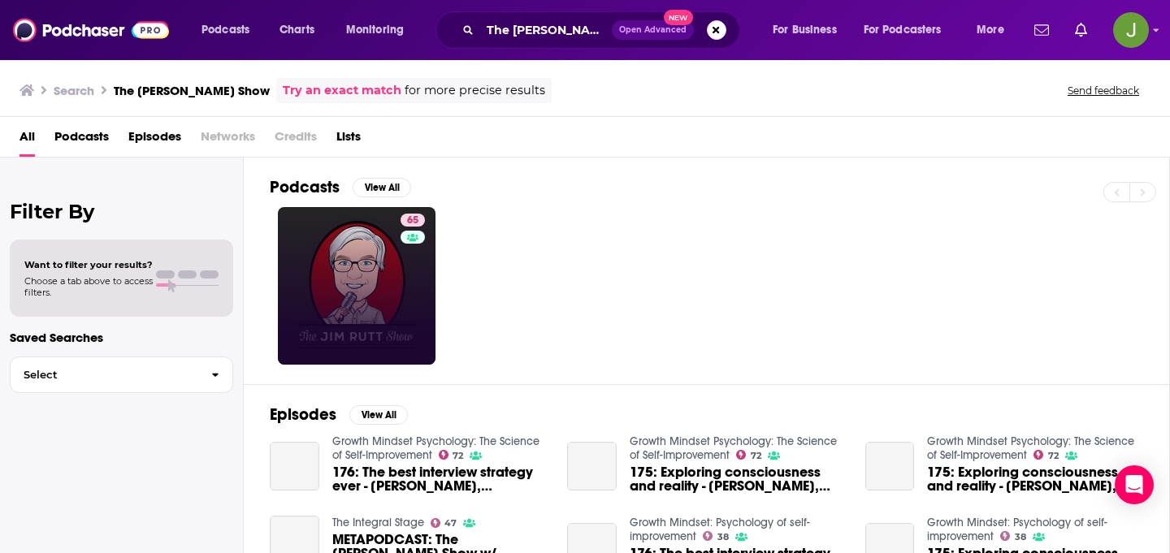
click at [344, 267] on link "65" at bounding box center [357, 286] width 158 height 158
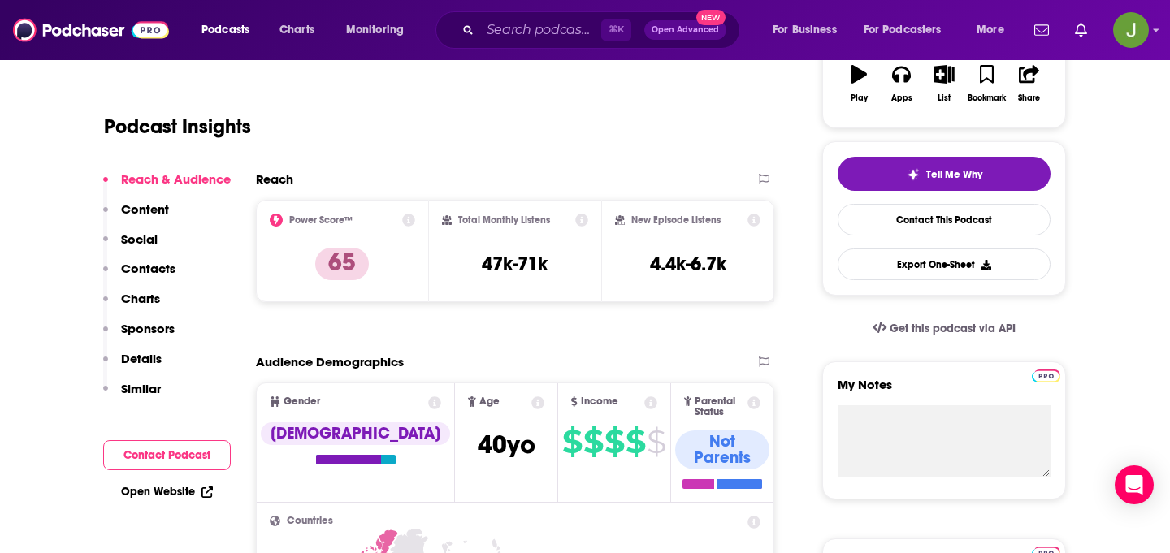
scroll to position [303, 0]
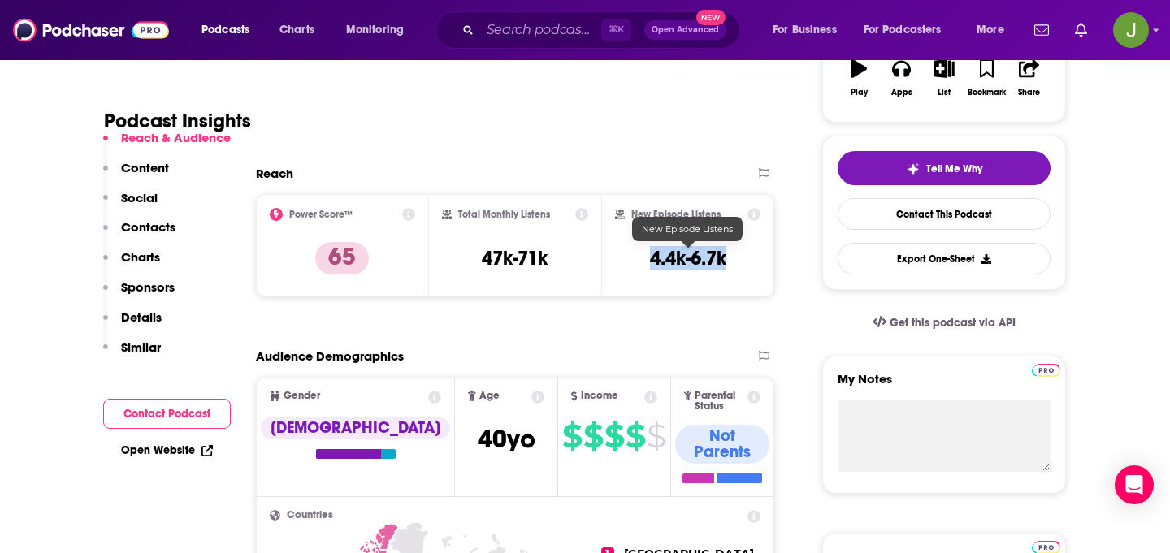
drag, startPoint x: 652, startPoint y: 260, endPoint x: 745, endPoint y: 260, distance: 92.6
click at [745, 260] on div "New Episode Listens 4.4k-6.7k" at bounding box center [687, 245] width 145 height 75
copy h3 "4.4k-6.7k"
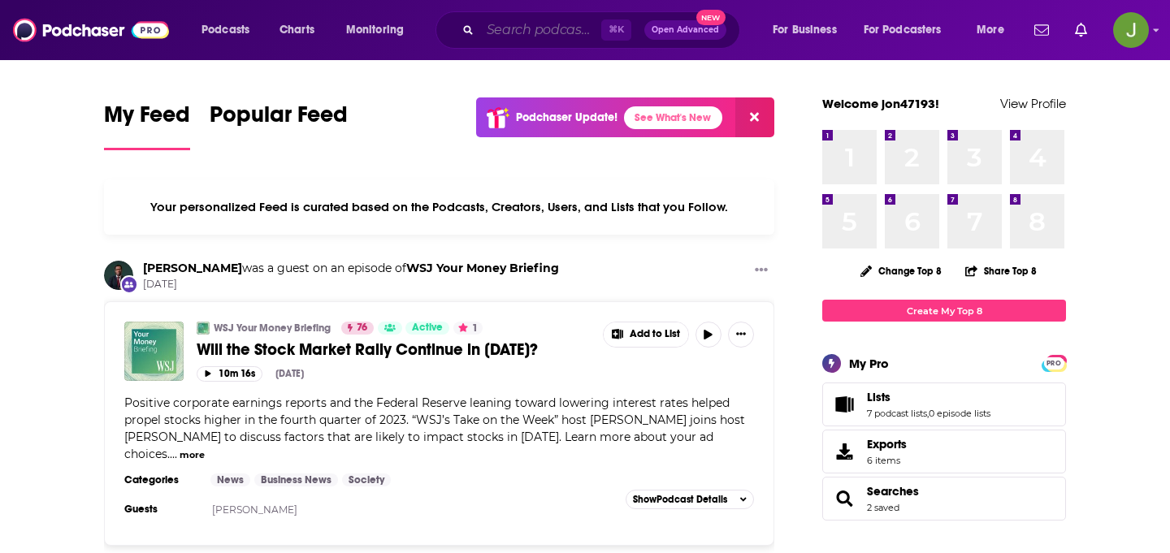
click at [547, 41] on input "Search podcasts, credits, & more..." at bounding box center [540, 30] width 121 height 26
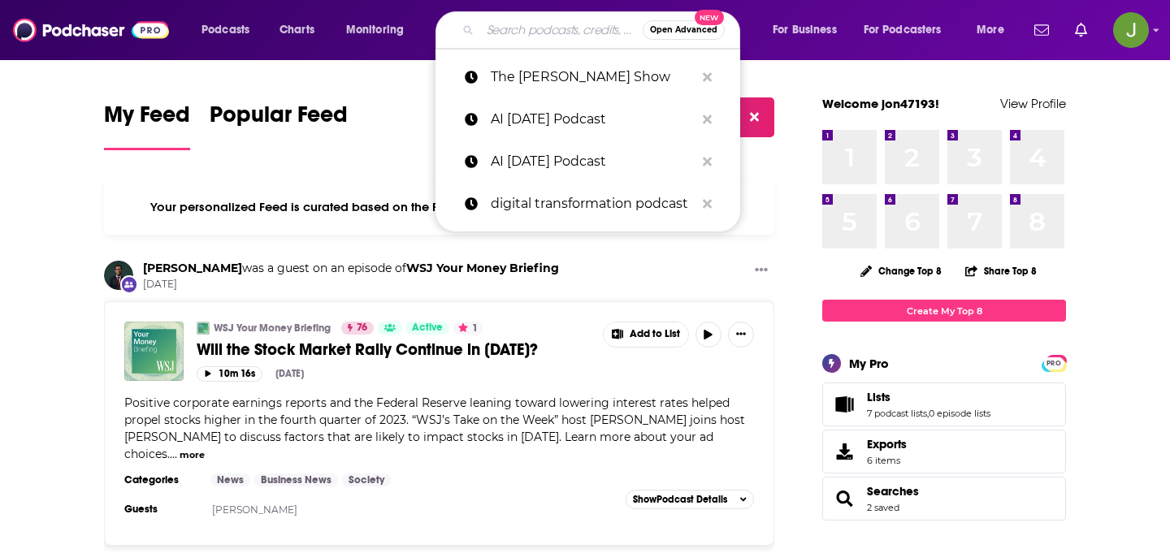
paste input "Bloomberg’s Odd Lots"
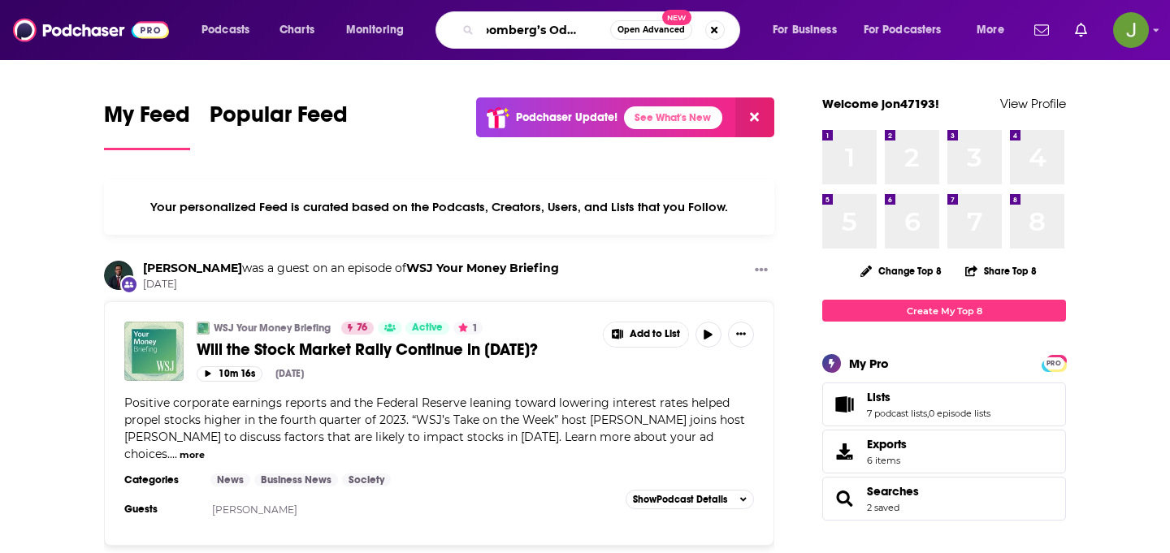
type input "Bloomberg’s Odd Lots"
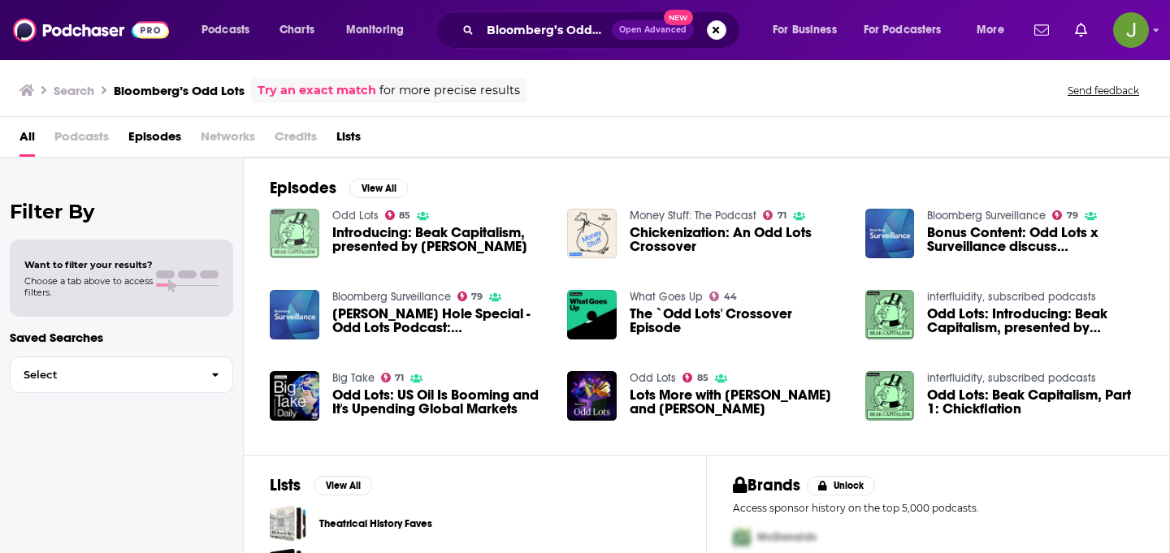
click at [296, 248] on img "Introducing: Beak Capitalism, presented by Odd Lots" at bounding box center [295, 234] width 50 height 50
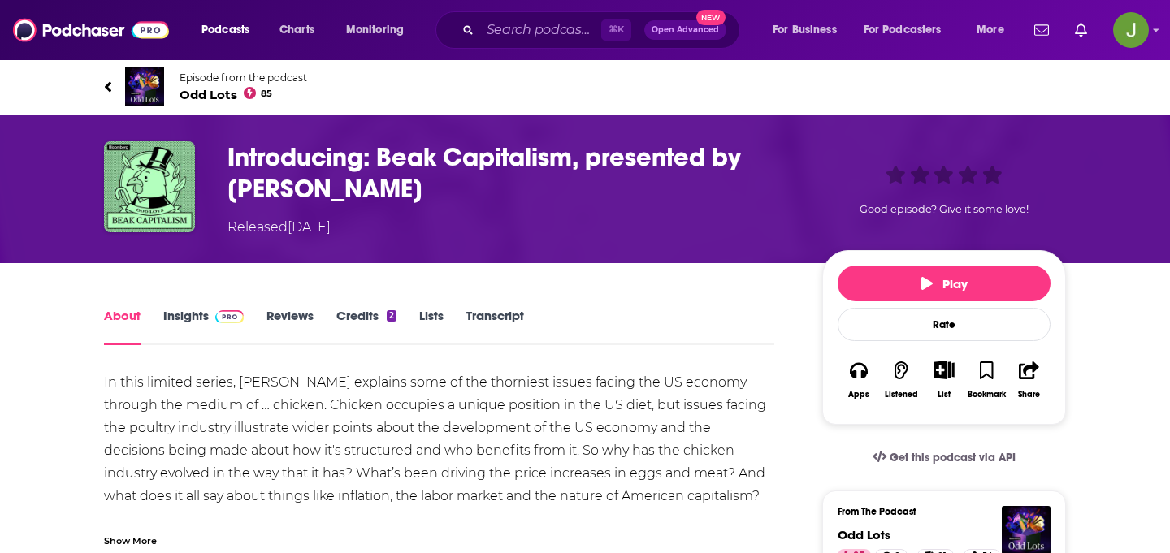
click at [94, 76] on div "Episode from the podcast Odd Lots 85 Next Episode" at bounding box center [585, 86] width 986 height 65
click at [110, 82] on icon at bounding box center [108, 86] width 6 height 11
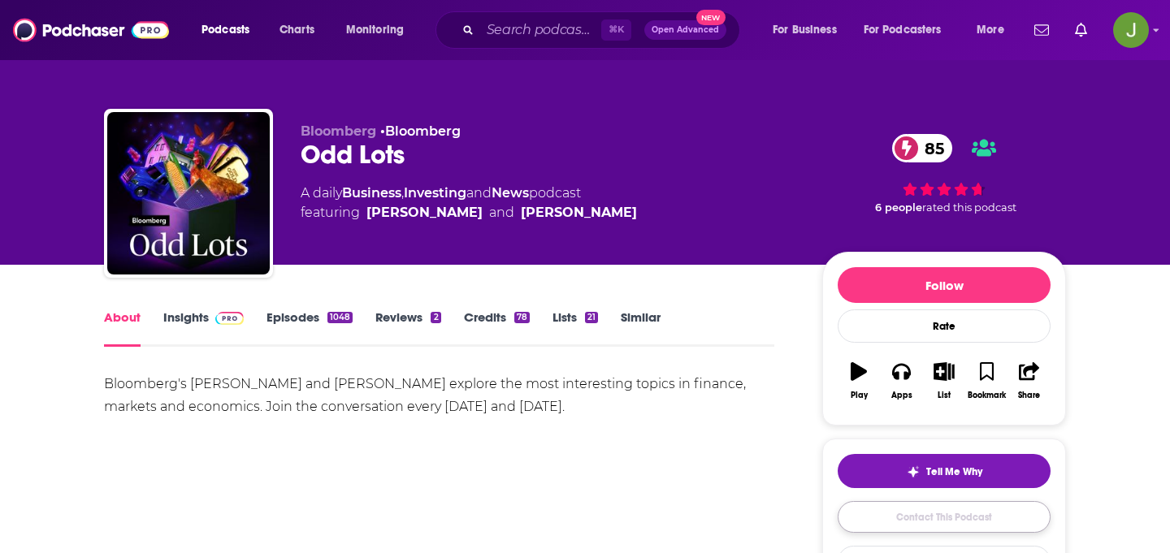
click at [881, 527] on link "Contact This Podcast" at bounding box center [943, 517] width 213 height 32
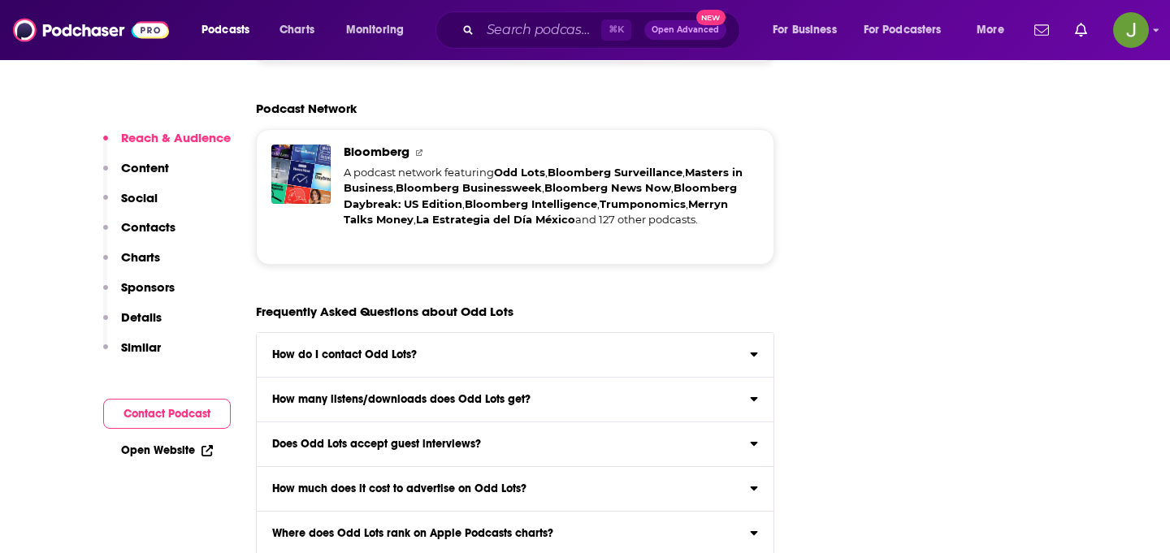
click at [158, 227] on p "Contacts" at bounding box center [148, 226] width 54 height 15
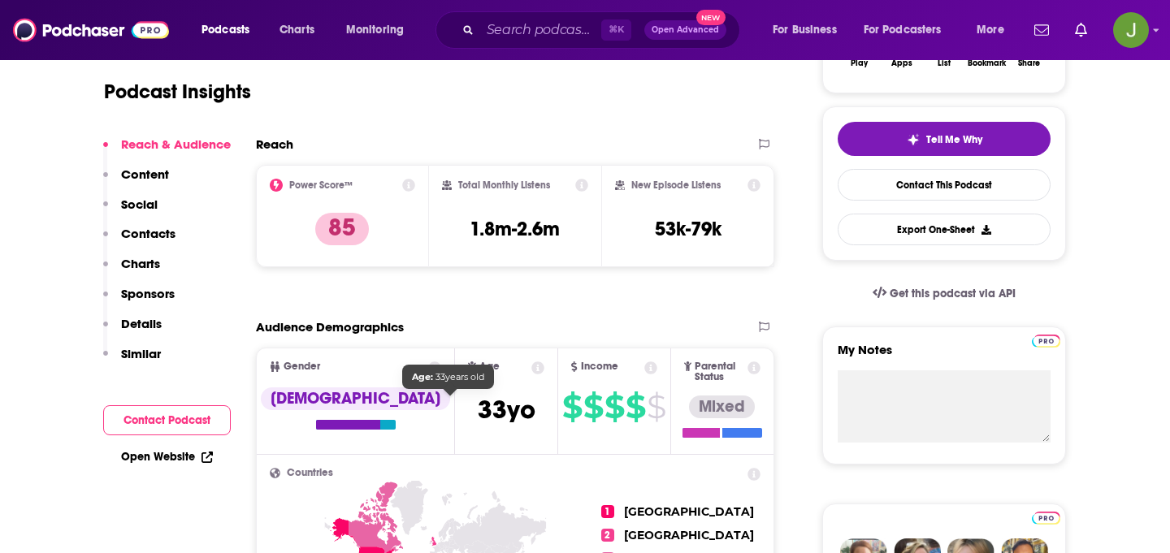
scroll to position [139, 0]
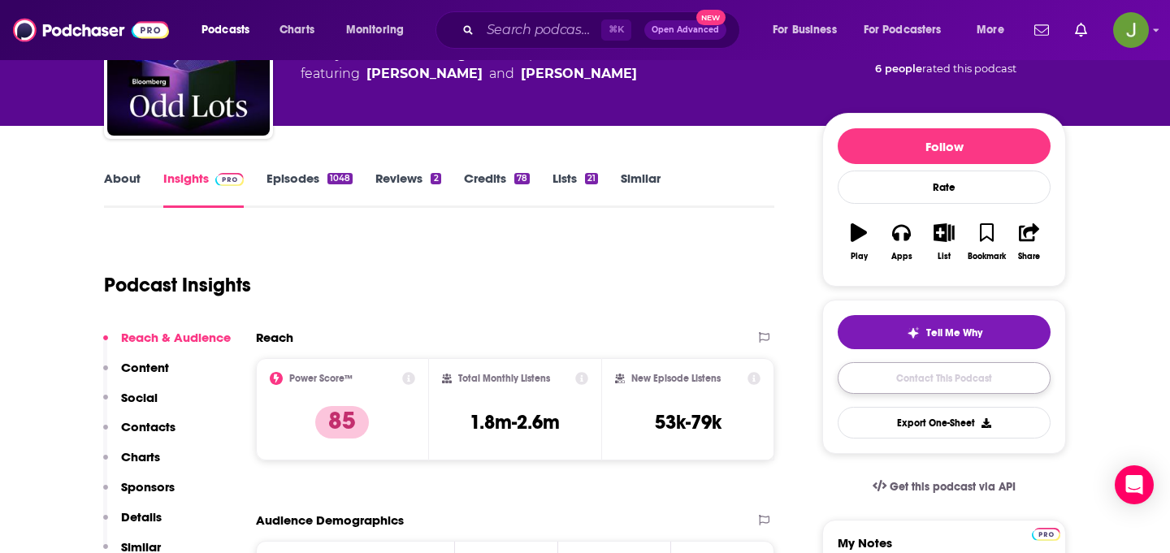
click at [949, 371] on link "Contact This Podcast" at bounding box center [943, 378] width 213 height 32
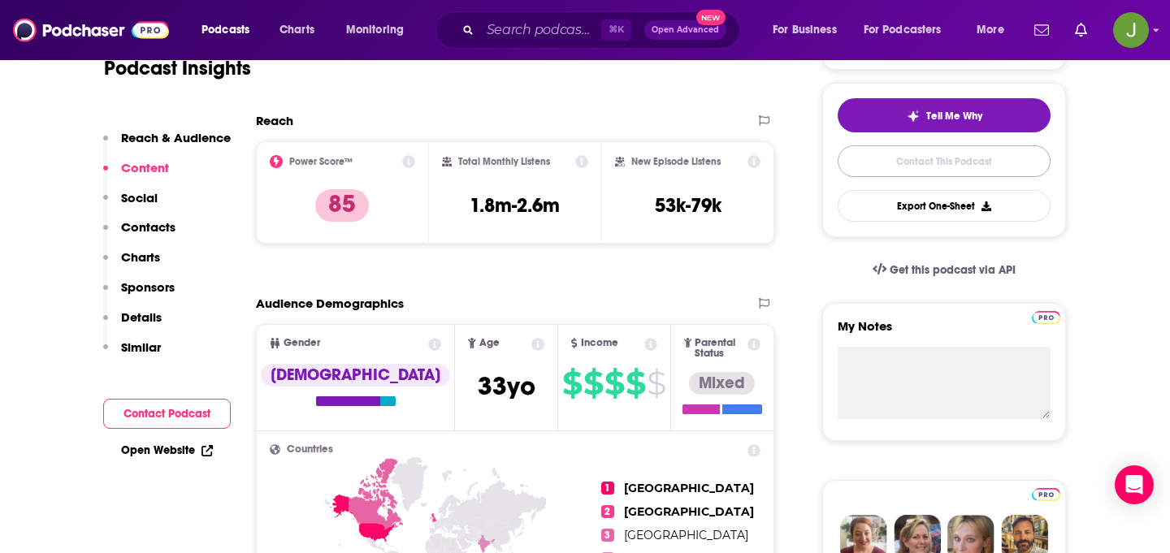
scroll to position [321, 0]
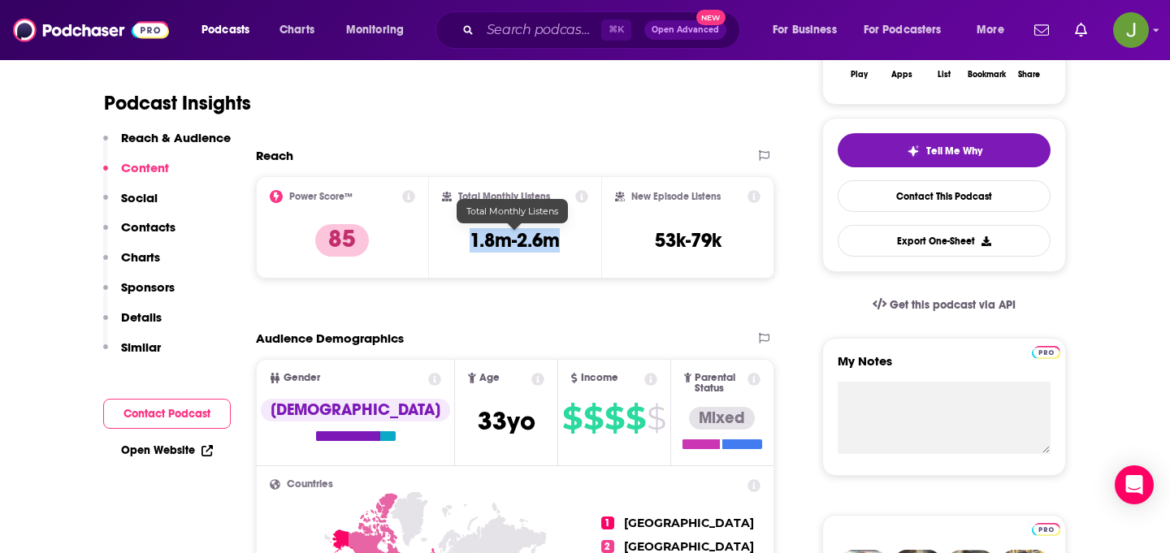
drag, startPoint x: 448, startPoint y: 240, endPoint x: 593, endPoint y: 240, distance: 145.4
click at [593, 240] on div "Total Monthly Listens 1.8m-2.6m" at bounding box center [515, 227] width 173 height 102
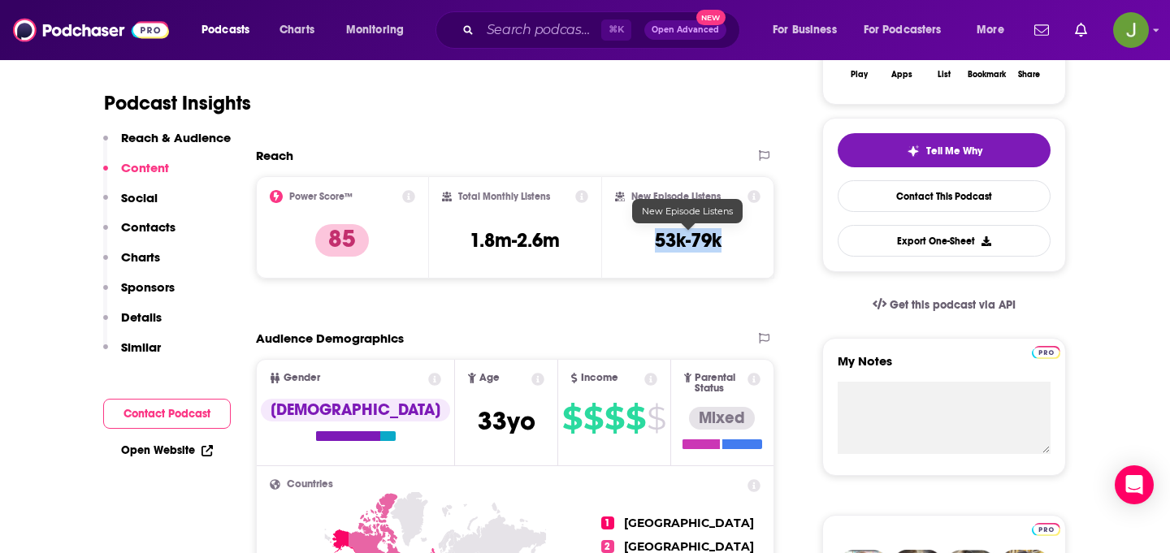
drag, startPoint x: 636, startPoint y: 244, endPoint x: 720, endPoint y: 244, distance: 84.5
click at [720, 244] on div "New Episode Listens 53k-79k" at bounding box center [687, 227] width 145 height 75
copy h3 "53k-79k"
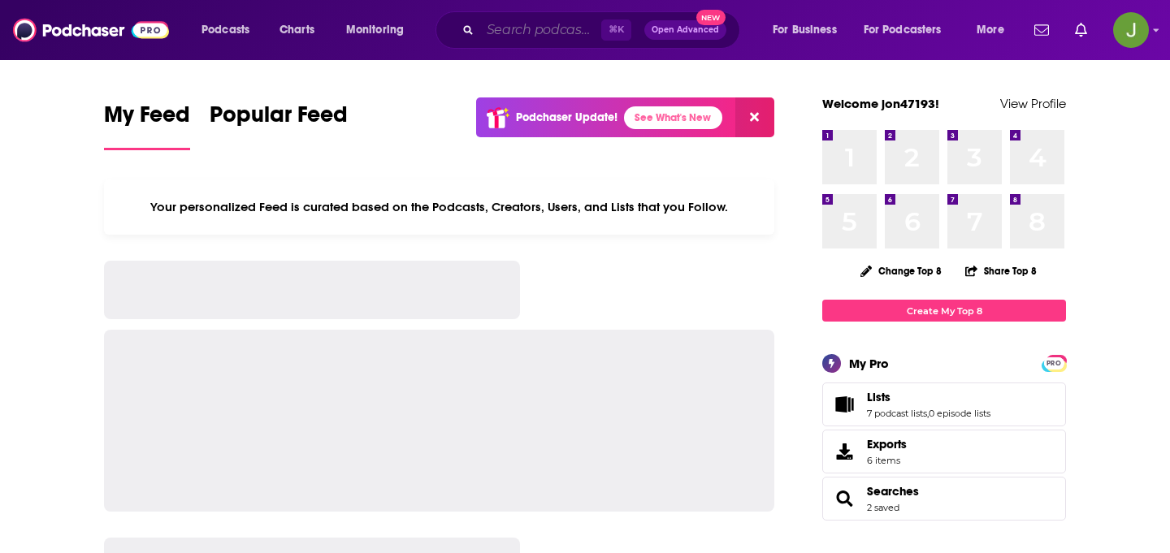
click at [493, 34] on input "Search podcasts, credits, & more..." at bounding box center [540, 30] width 121 height 26
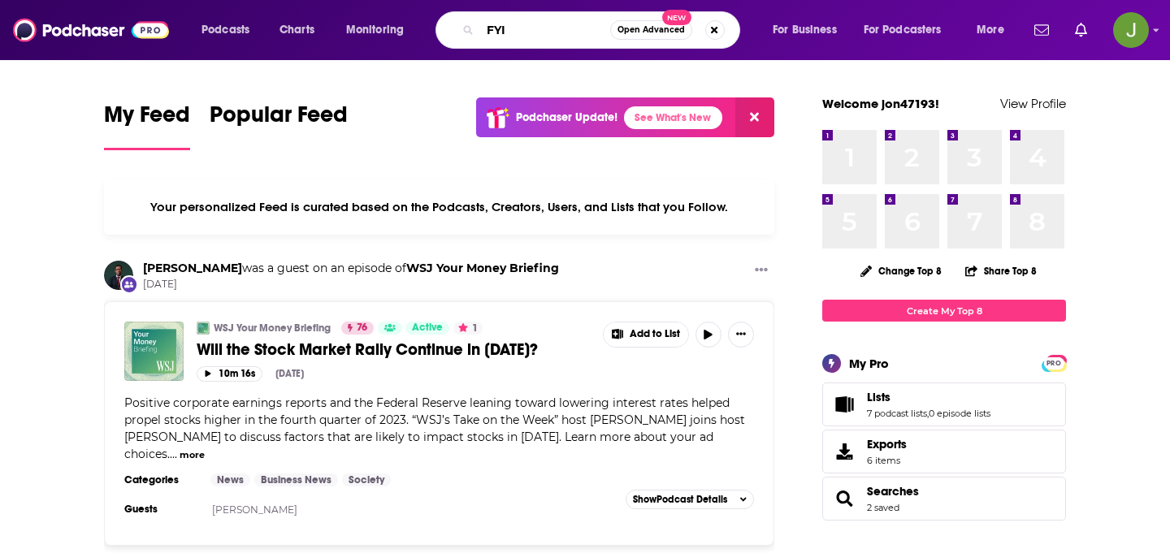
type input "FYI"
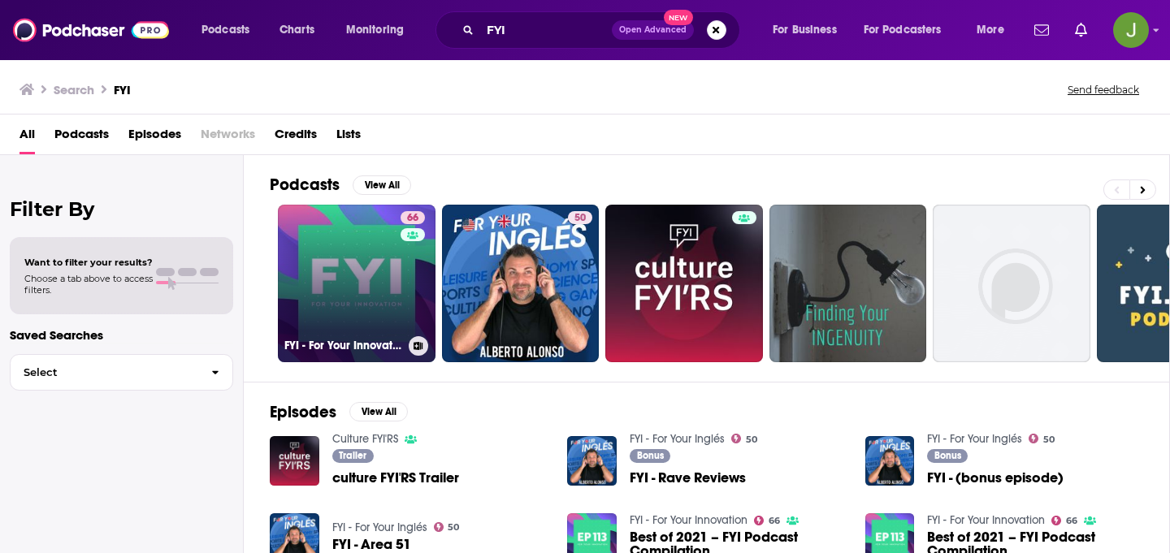
click at [366, 283] on link "66 FYI - For Your Innovation" at bounding box center [357, 284] width 158 height 158
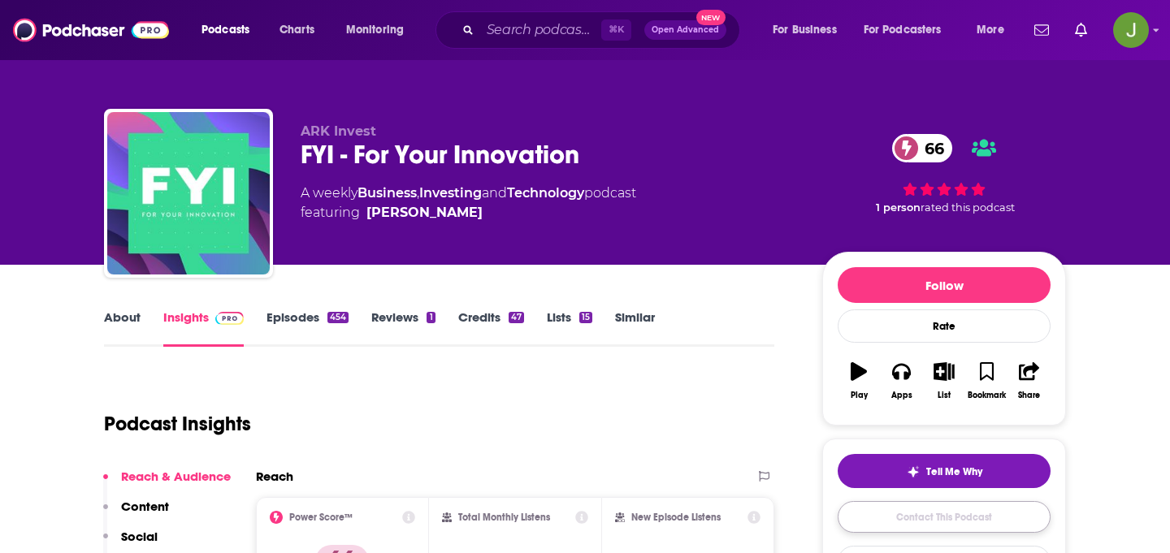
click at [932, 526] on link "Contact This Podcast" at bounding box center [943, 517] width 213 height 32
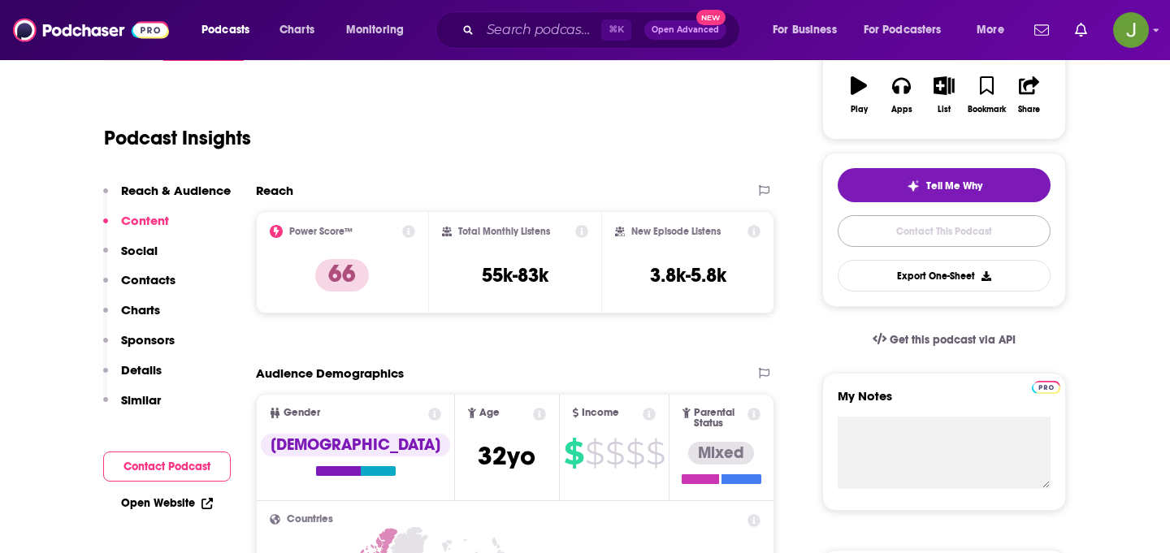
scroll to position [288, 0]
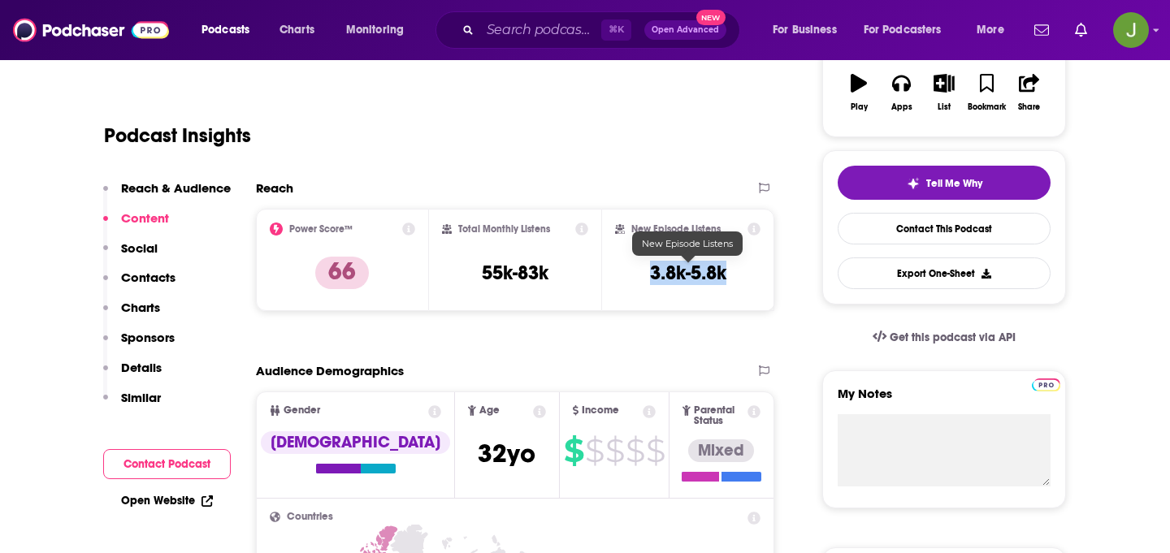
drag, startPoint x: 641, startPoint y: 275, endPoint x: 757, endPoint y: 275, distance: 116.2
click at [757, 275] on div "New Episode Listens 3.8k-5.8k" at bounding box center [687, 260] width 145 height 75
copy h3 "3.8k-5.8k"
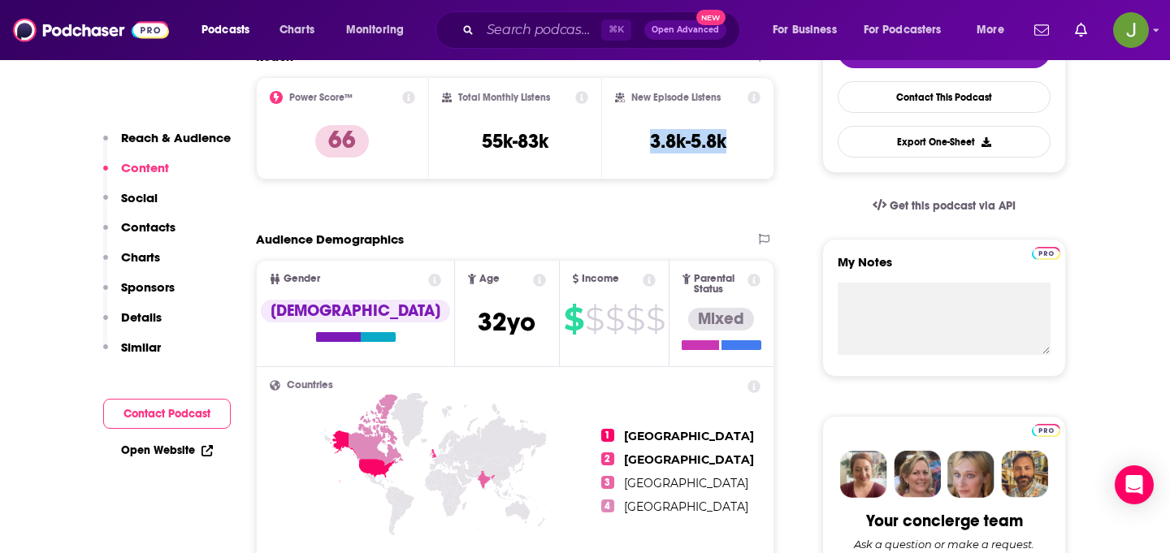
scroll to position [0, 0]
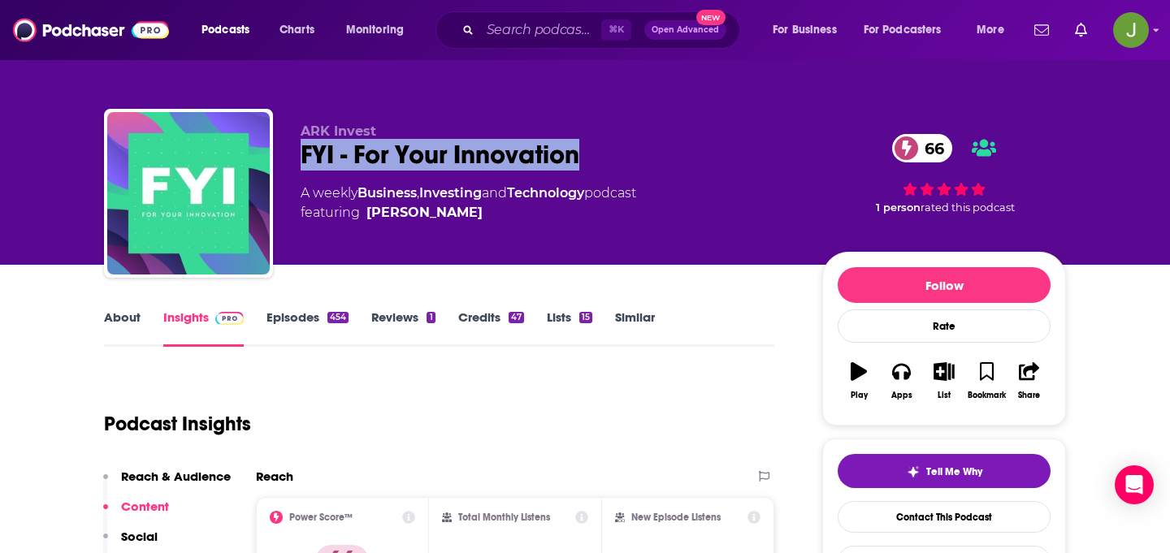
drag, startPoint x: 294, startPoint y: 148, endPoint x: 630, endPoint y: 145, distance: 335.5
click at [630, 145] on div "ARK Invest FYI - For Your Innovation 66 A weekly Business , Investing and Techn…" at bounding box center [585, 196] width 962 height 175
copy h2 "FYI - For Your Innovation"
